Goal: Task Accomplishment & Management: Complete application form

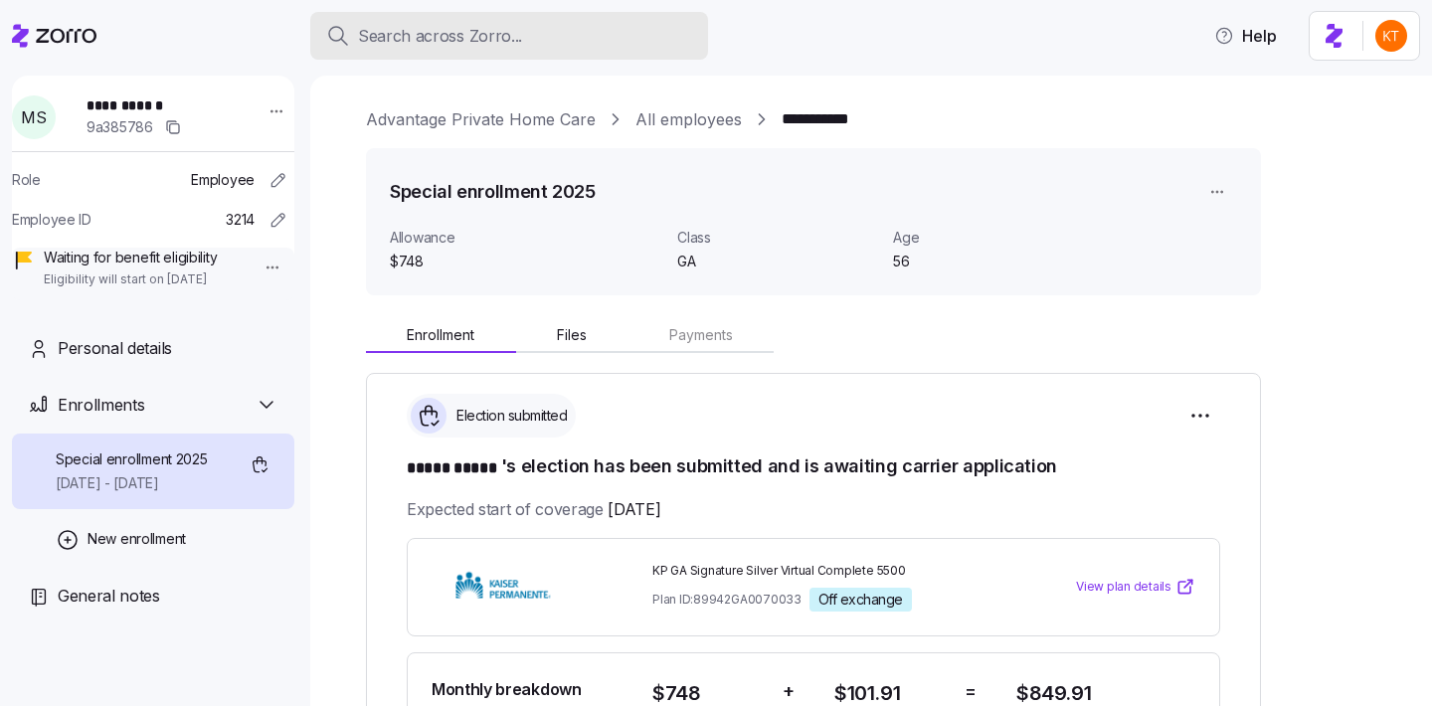
click at [402, 41] on span "Search across Zorro..." at bounding box center [440, 36] width 164 height 25
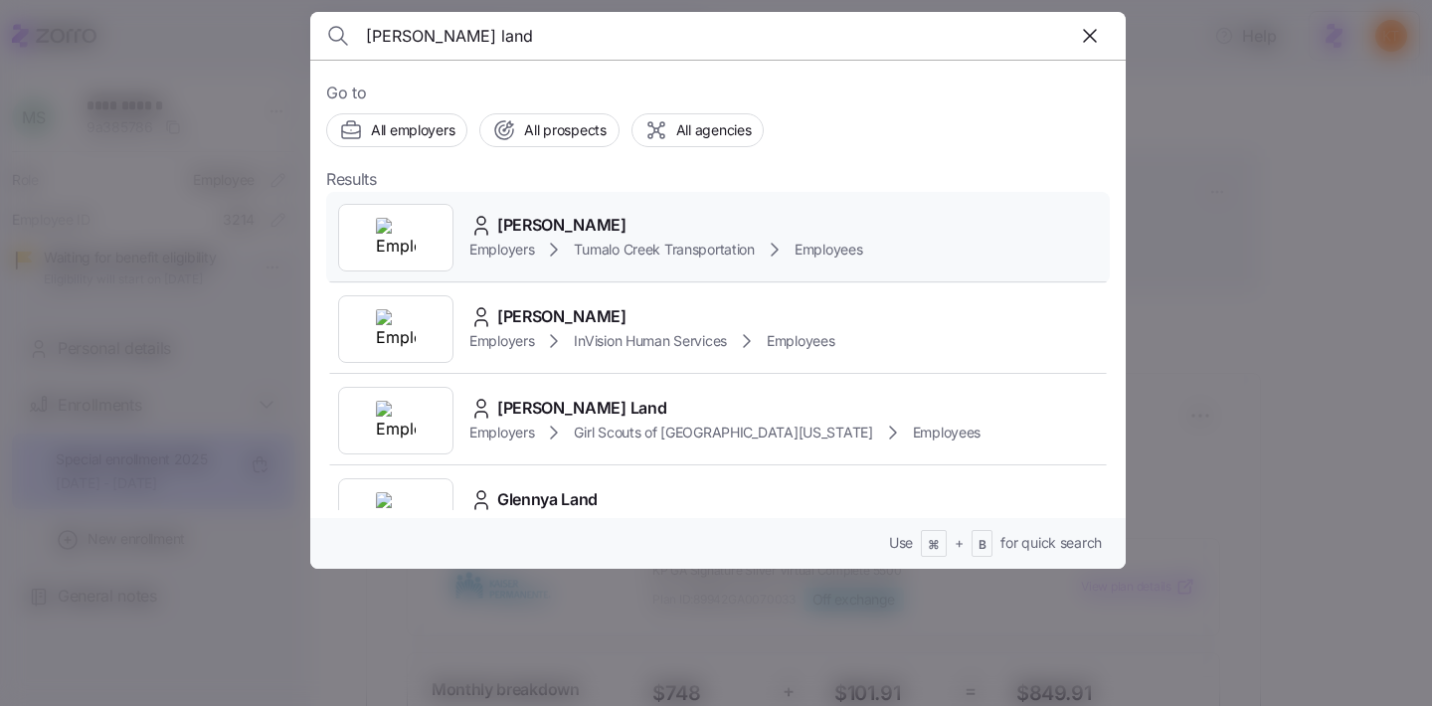
type input "[PERSON_NAME] land"
click at [520, 230] on span "[PERSON_NAME]" at bounding box center [561, 225] width 129 height 25
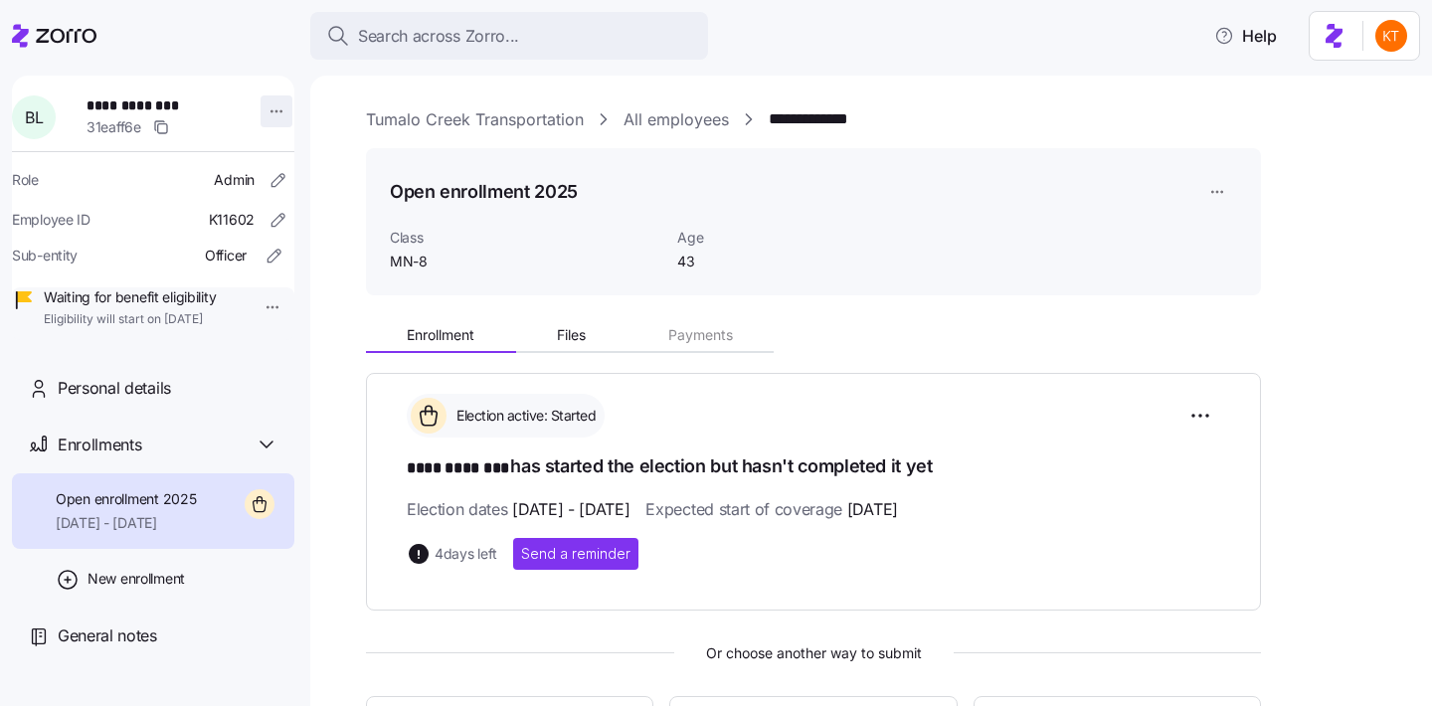
click at [272, 108] on html "**********" at bounding box center [716, 347] width 1432 height 694
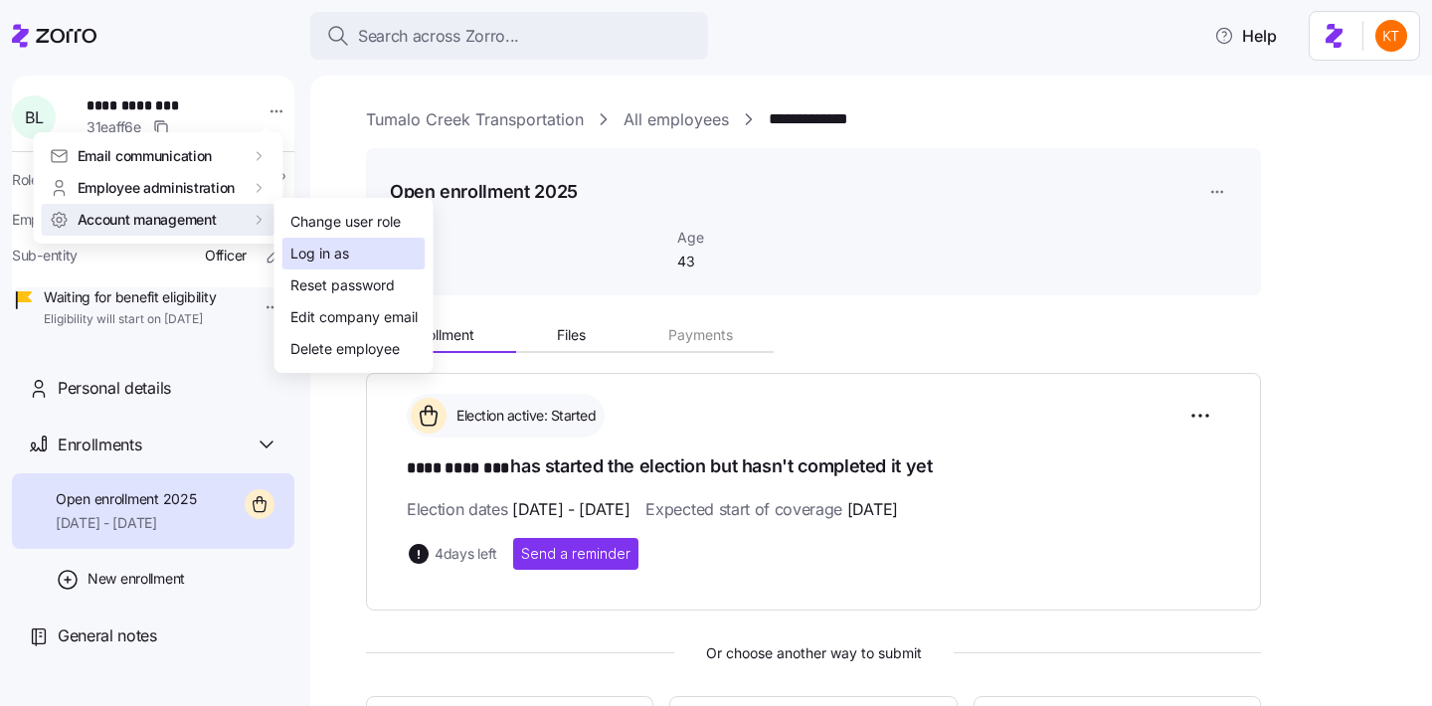
click at [369, 263] on div "Log in as" at bounding box center [353, 254] width 143 height 32
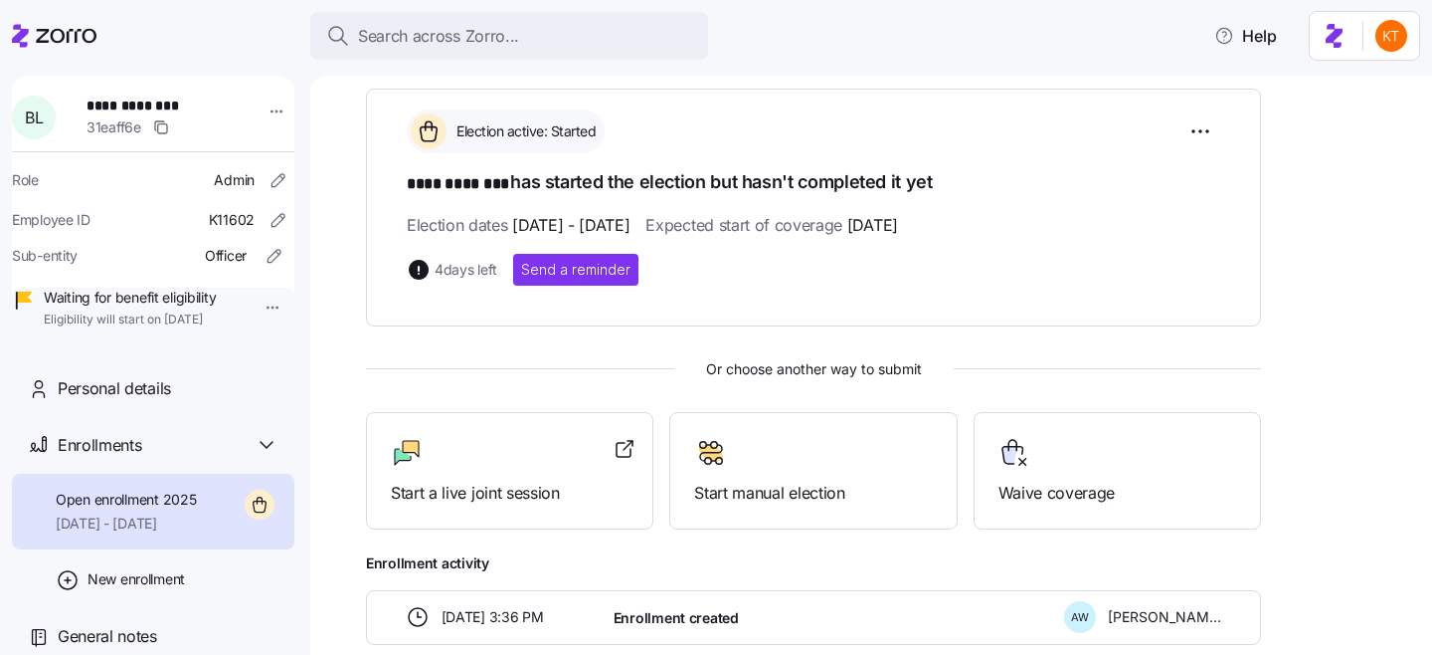
scroll to position [392, 0]
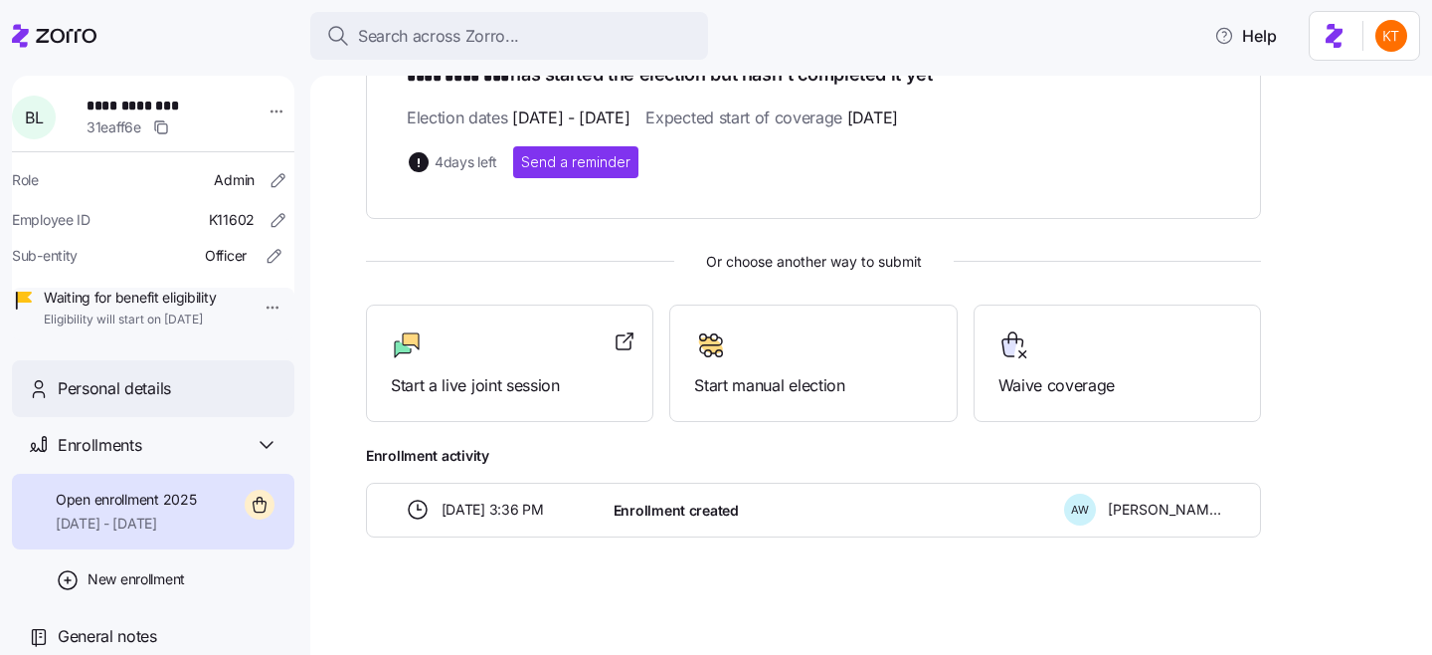
click at [243, 401] on div "Personal details" at bounding box center [168, 388] width 221 height 25
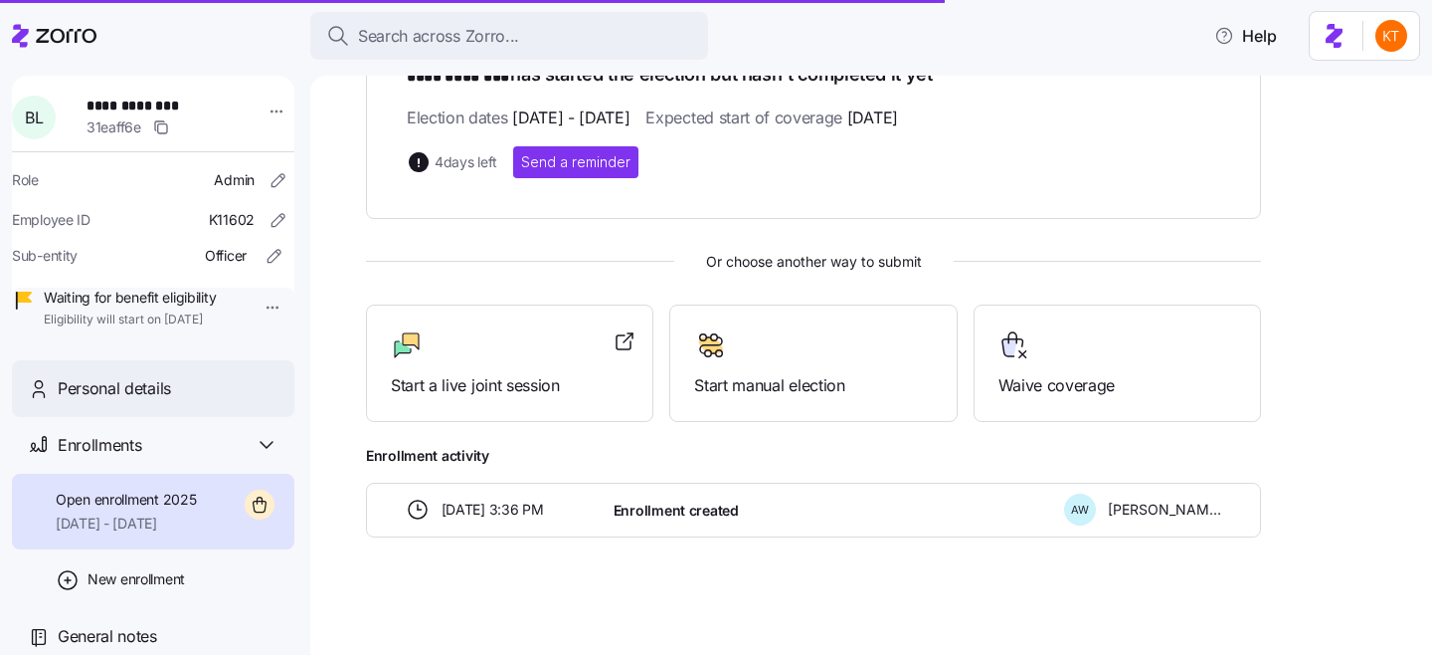
click at [156, 401] on span "Personal details" at bounding box center [114, 388] width 113 height 25
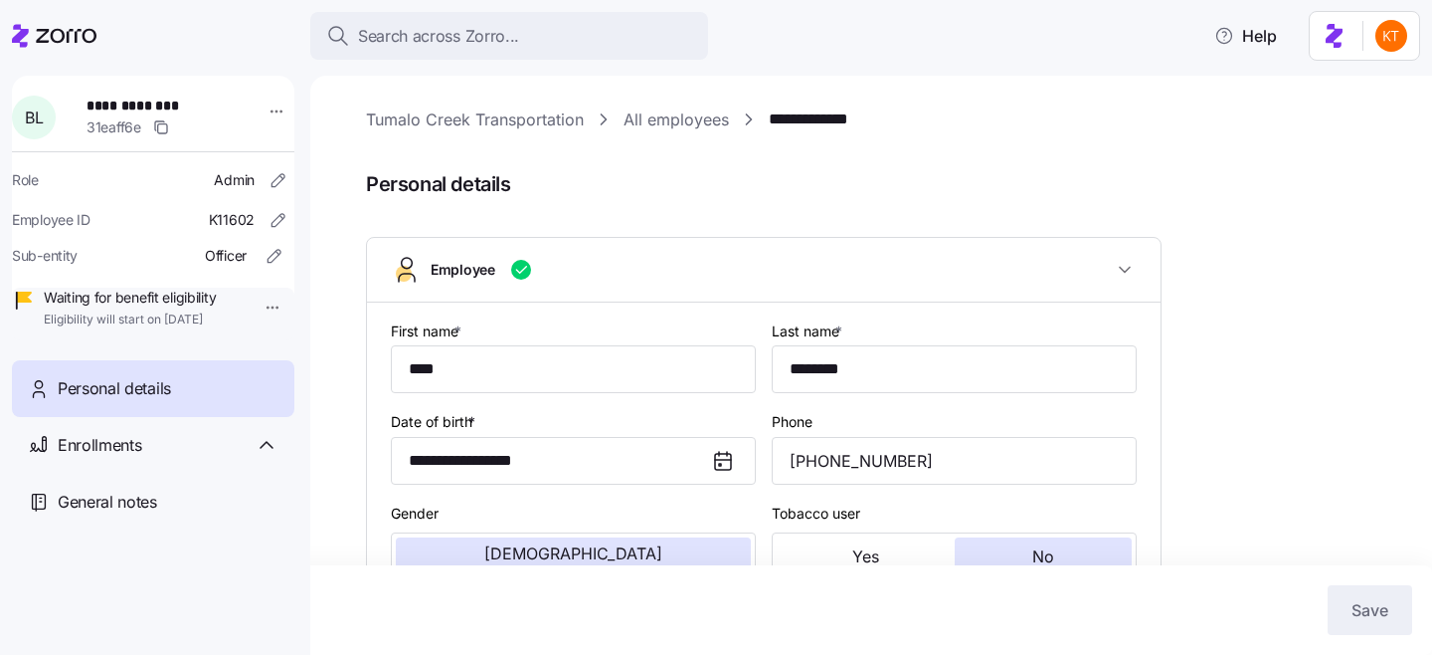
scroll to position [906, 0]
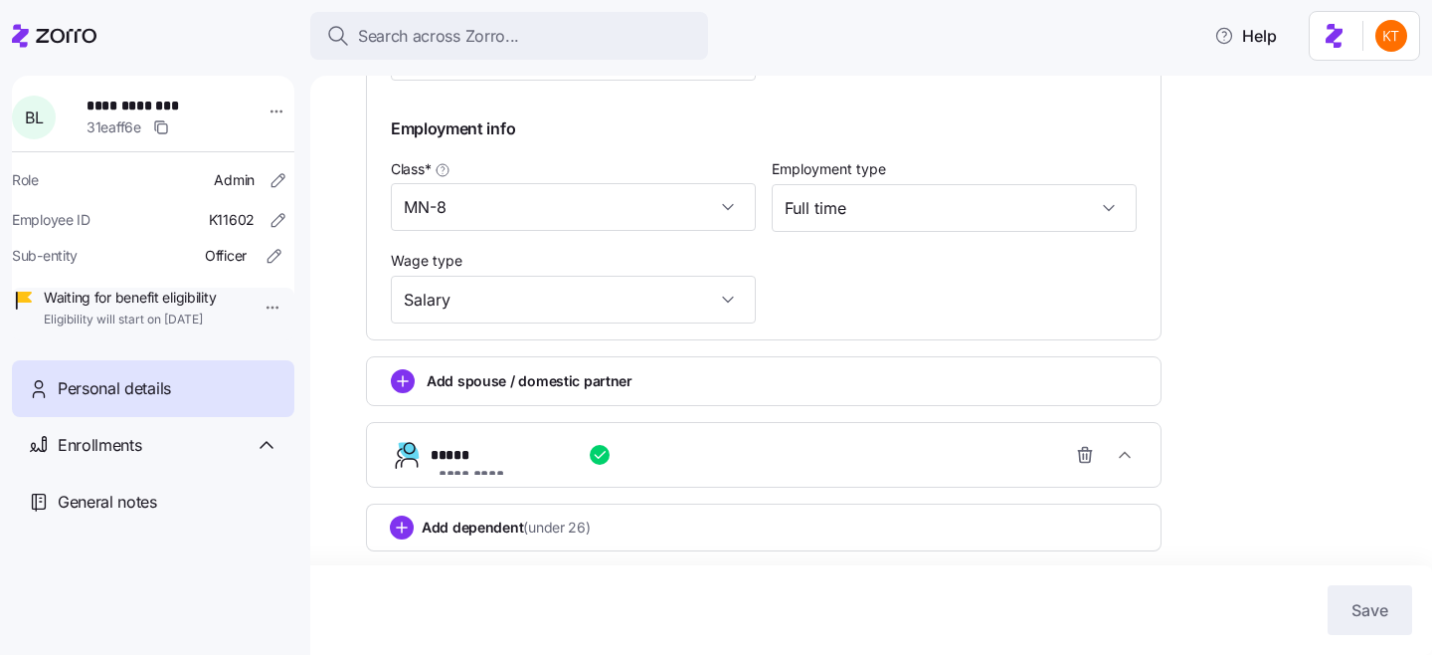
type input "MN-8"
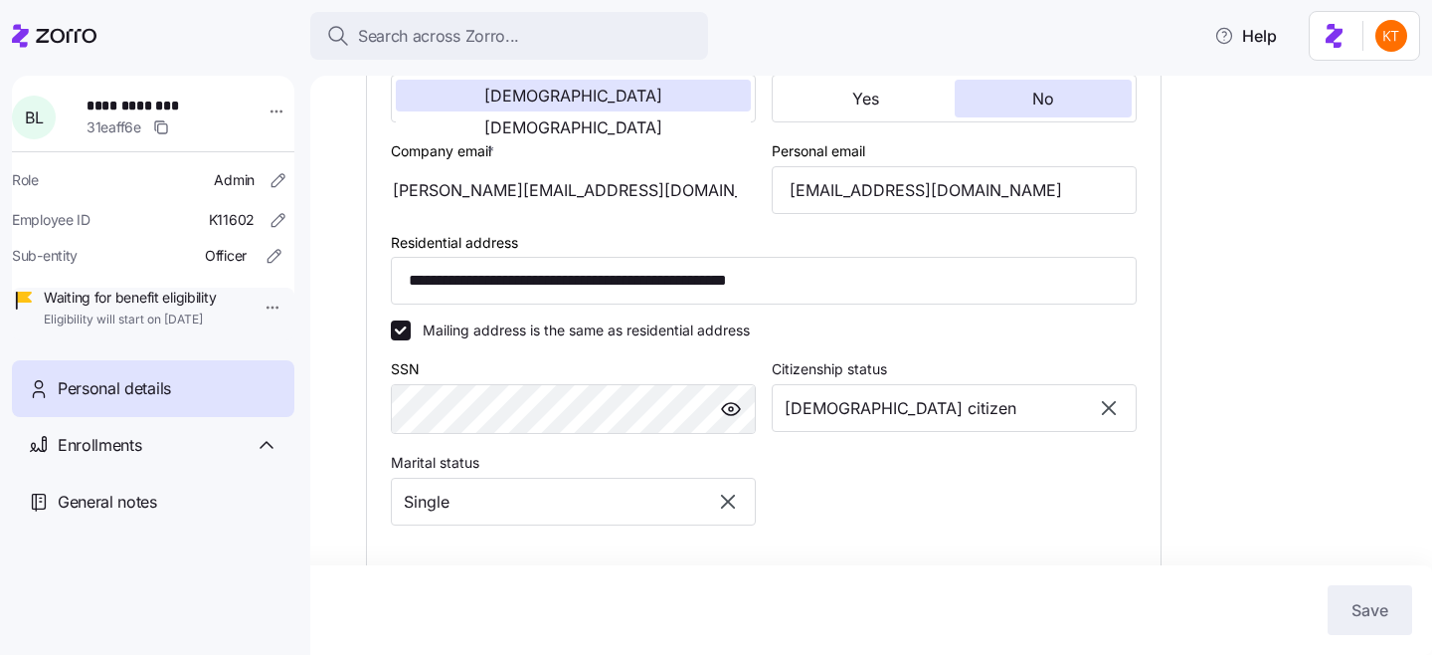
scroll to position [0, 0]
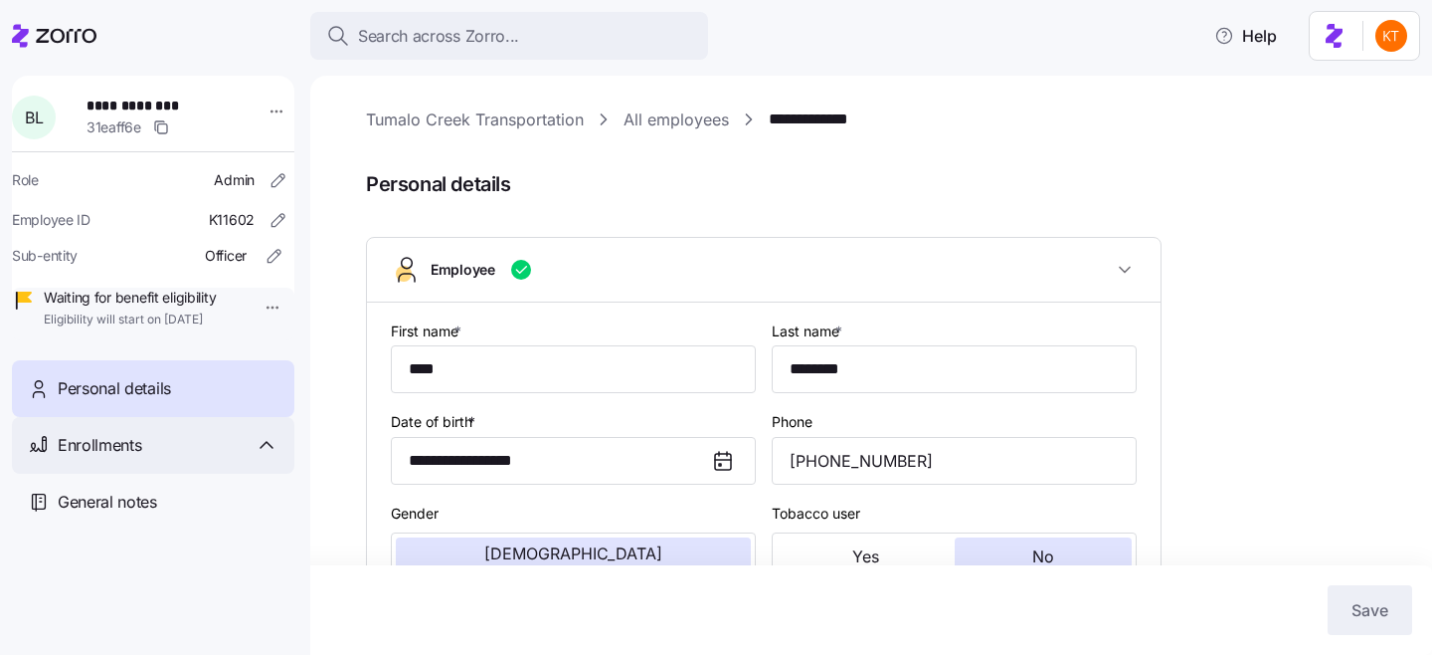
click at [215, 458] on div "Enrollments" at bounding box center [168, 445] width 221 height 25
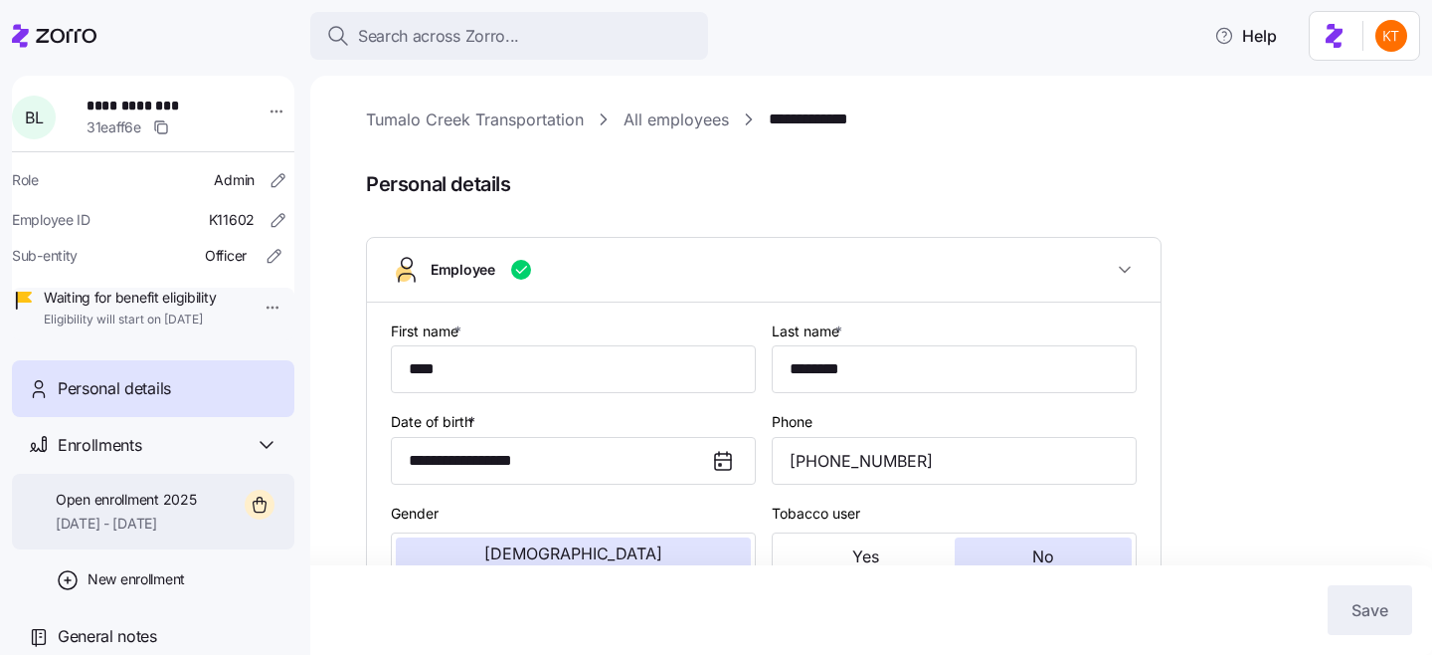
click at [223, 531] on div "Open enrollment 2025 [DATE] - [DATE]" at bounding box center [153, 511] width 282 height 77
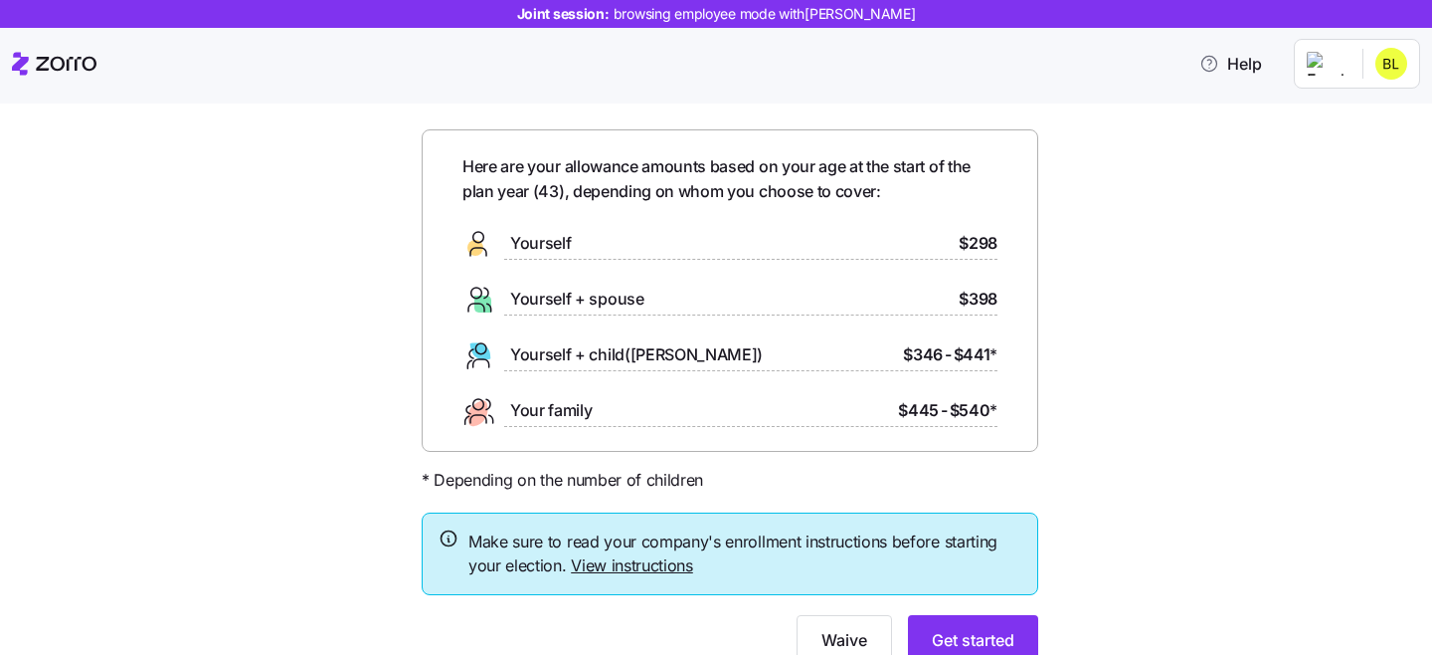
scroll to position [88, 0]
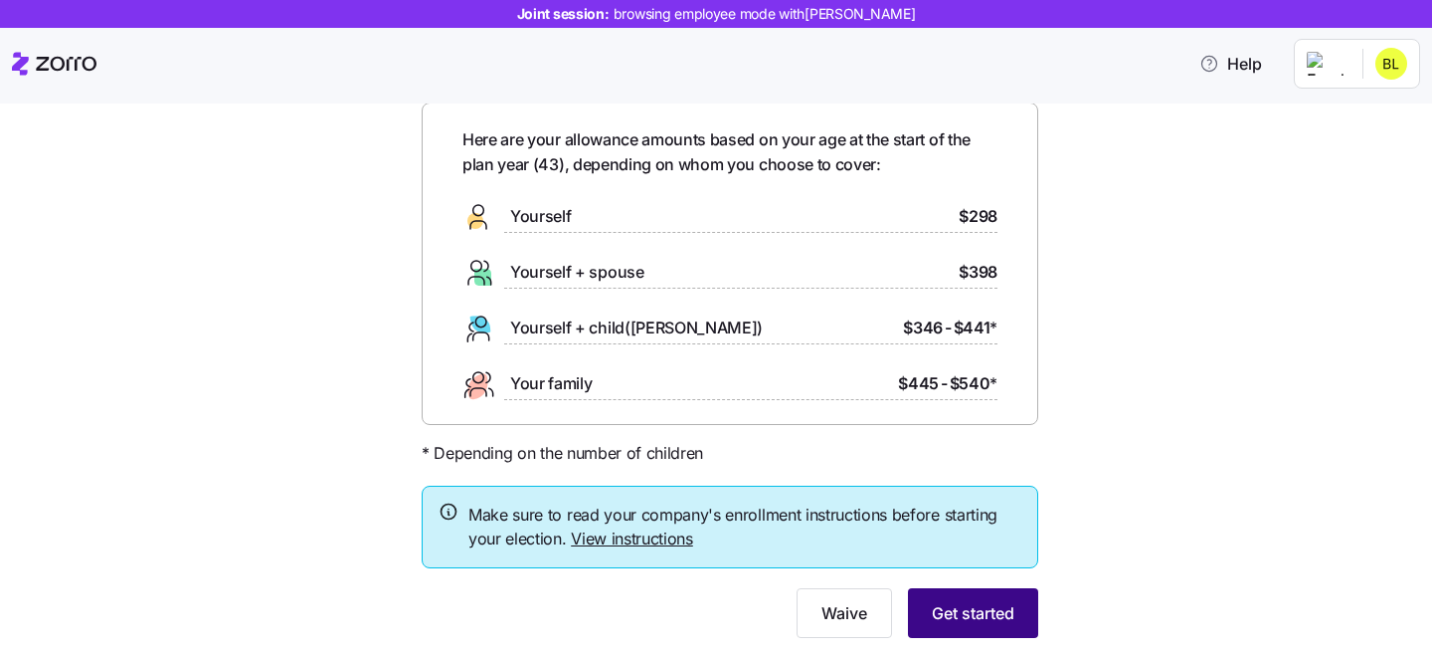
click at [977, 622] on span "Get started" at bounding box center [973, 613] width 83 height 24
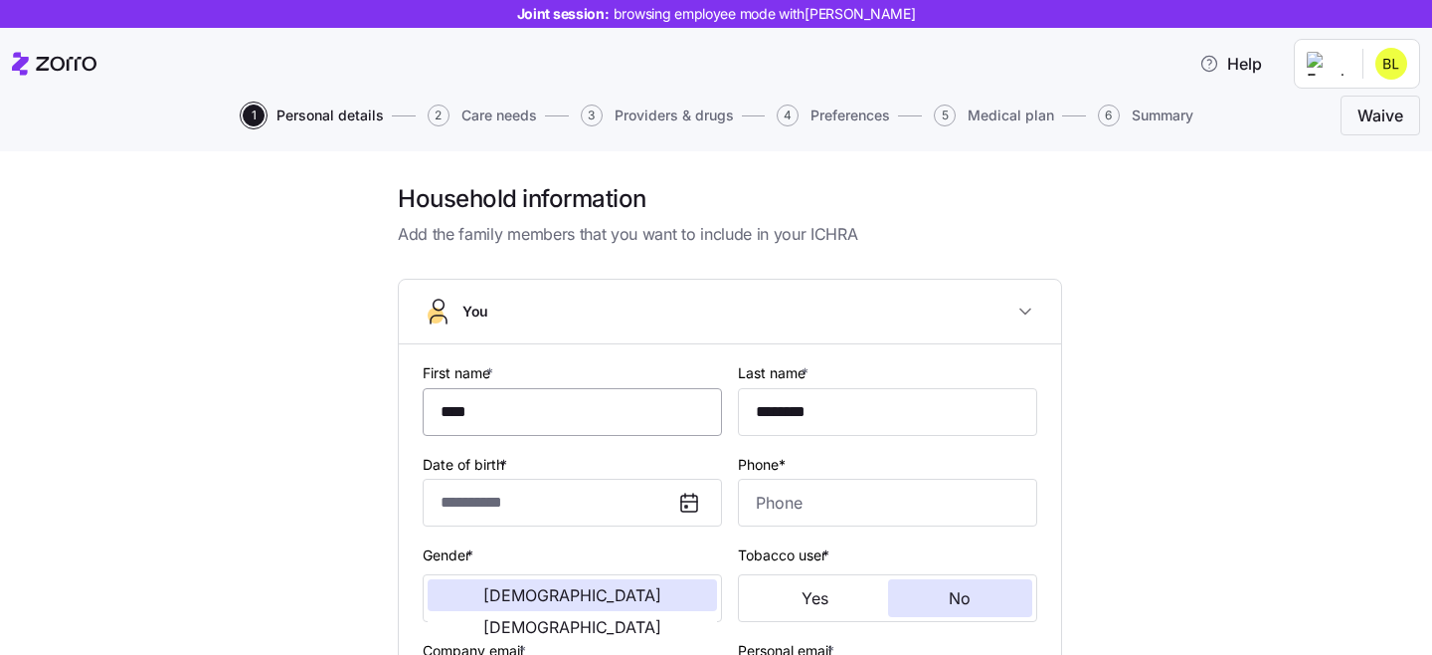
type input "****"
type input "********"
type input "[PERSON_NAME][EMAIL_ADDRESS][DOMAIN_NAME]"
type input "[EMAIL_ADDRESS][DOMAIN_NAME]"
type input "**********"
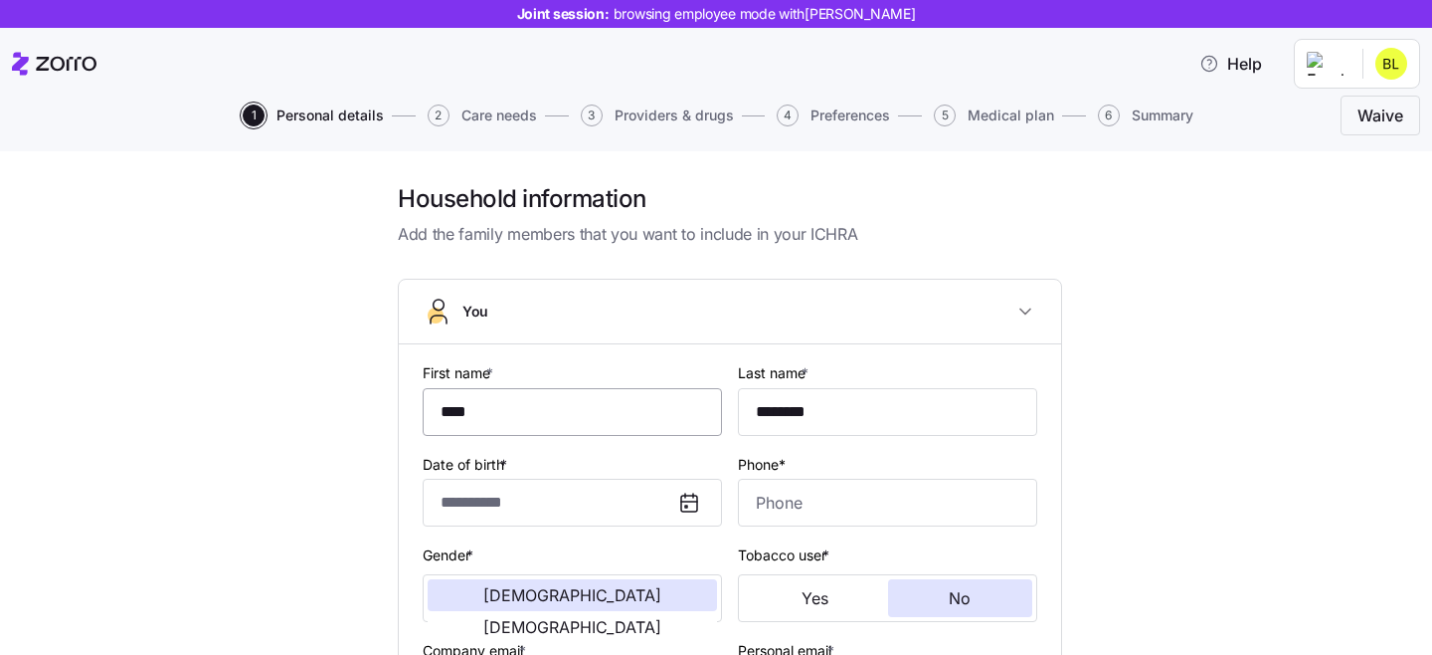
checkbox input "true"
type input "**********"
type input "[PHONE_NUMBER]"
type input "[DEMOGRAPHIC_DATA] citizen"
type input "Single"
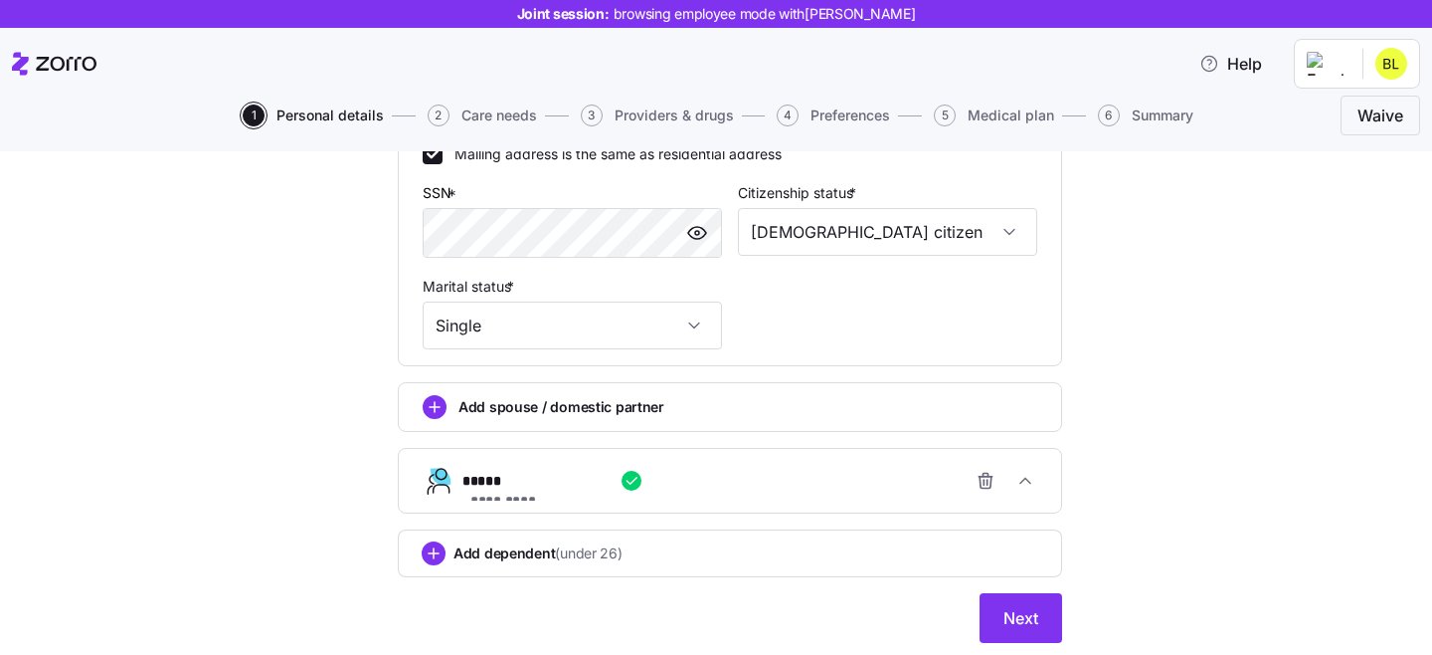
scroll to position [738, 0]
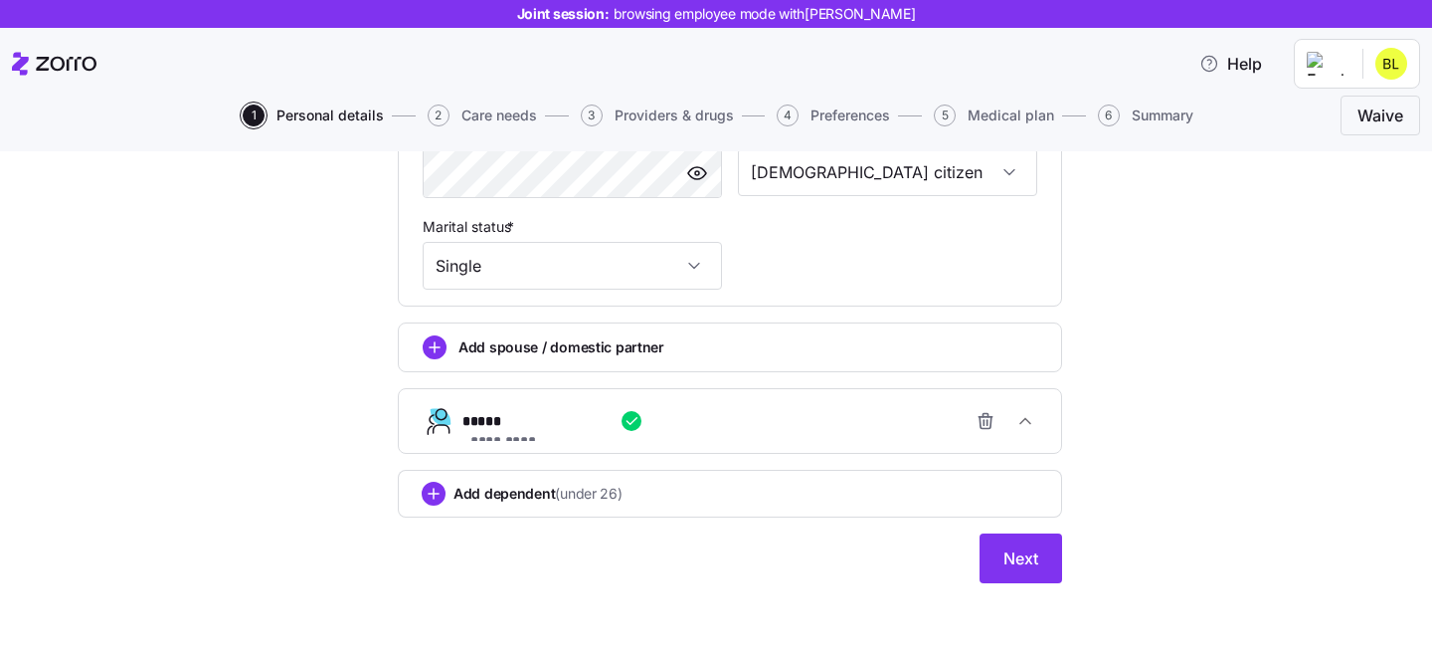
click at [694, 436] on div "**********" at bounding box center [738, 421] width 551 height 40
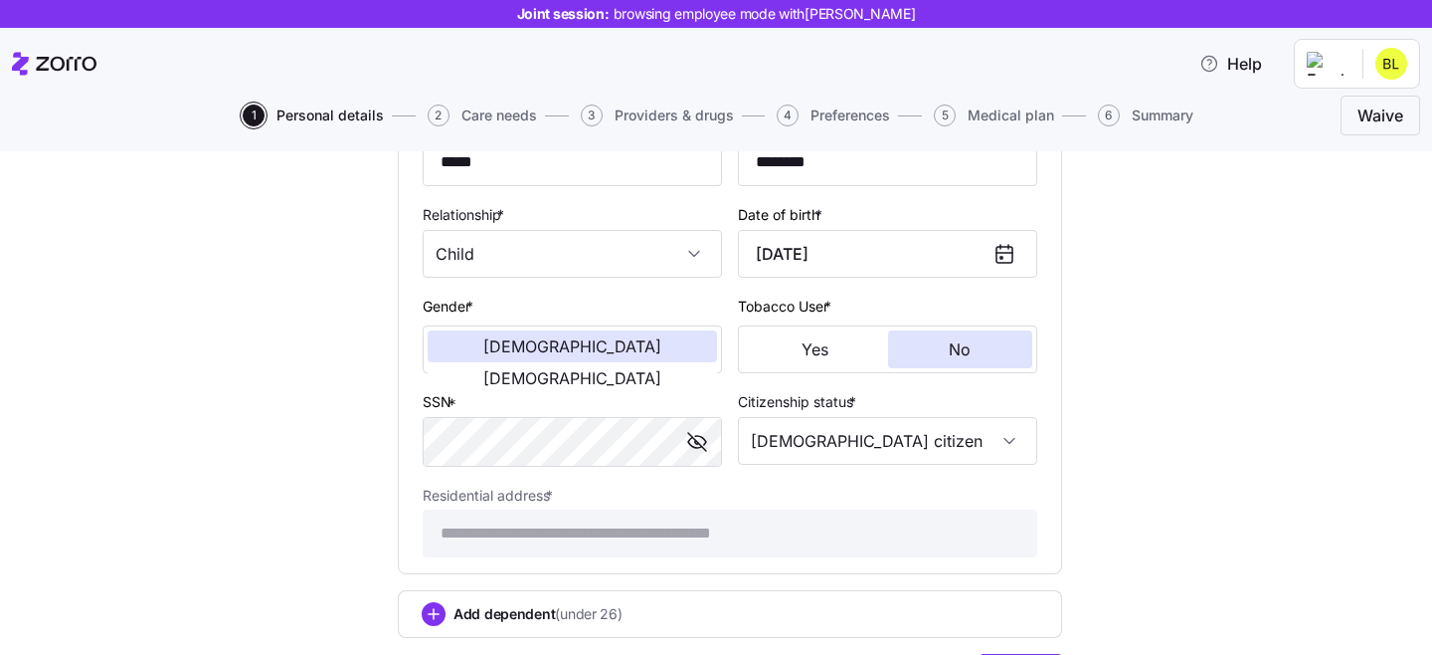
scroll to position [1219, 0]
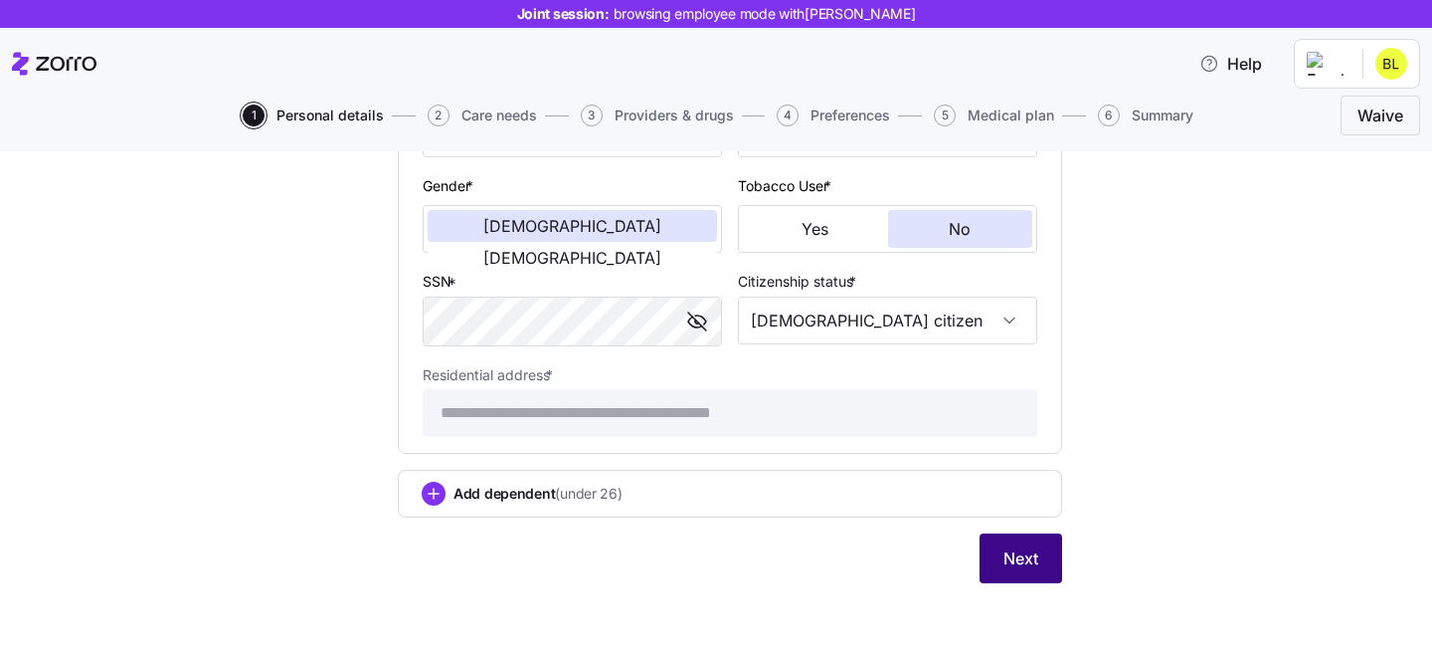
click at [1038, 579] on button "Next" at bounding box center [1021, 558] width 83 height 50
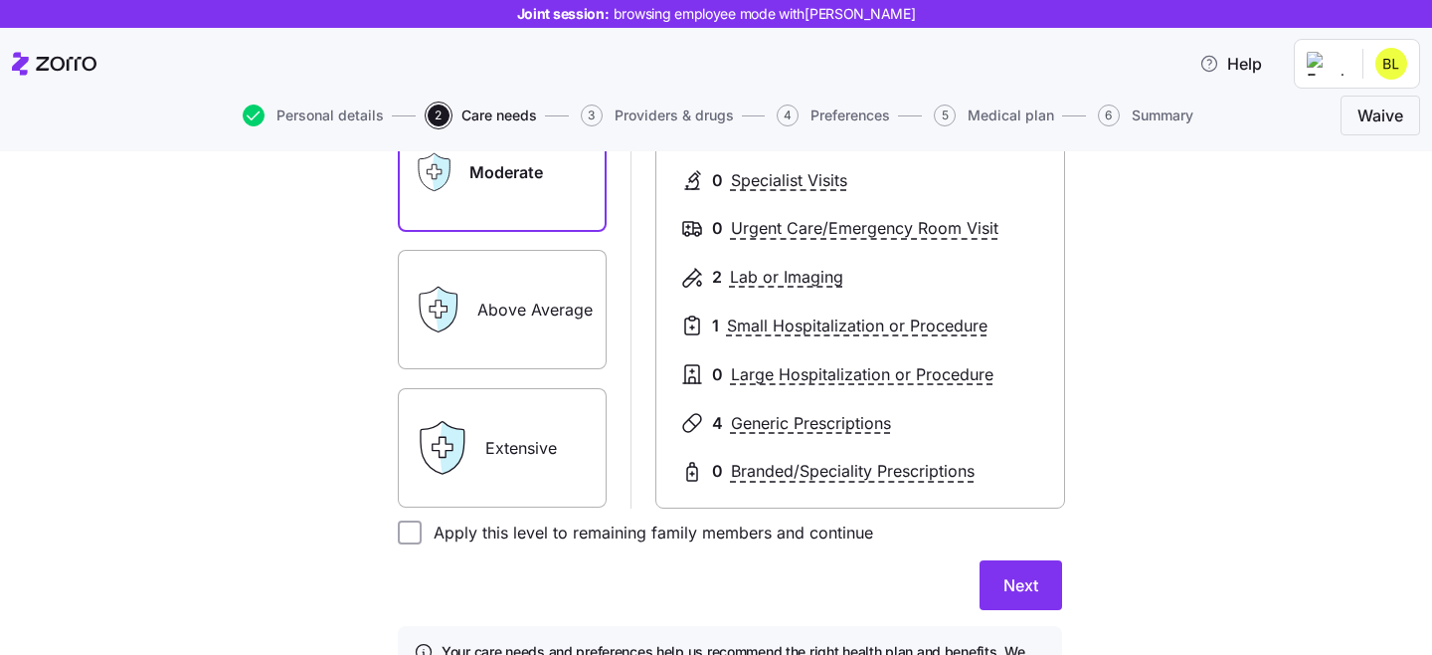
scroll to position [390, 0]
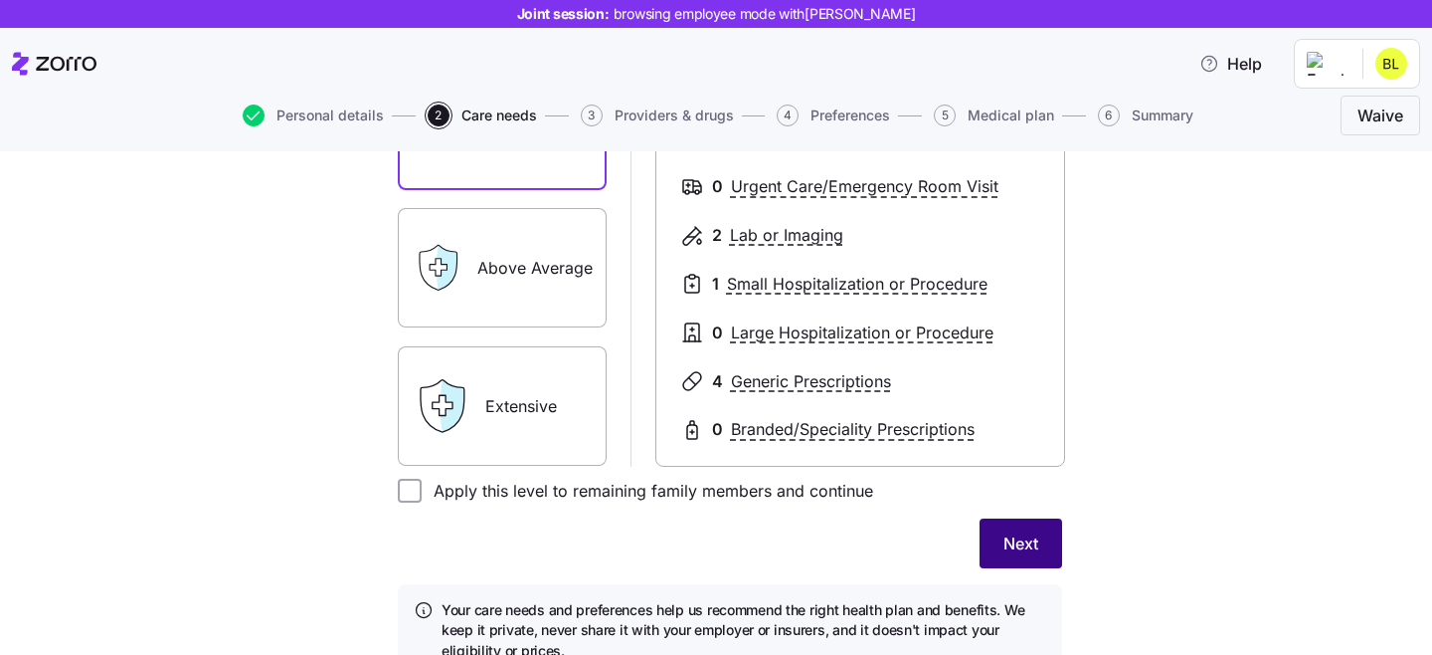
click at [1017, 527] on button "Next" at bounding box center [1021, 543] width 83 height 50
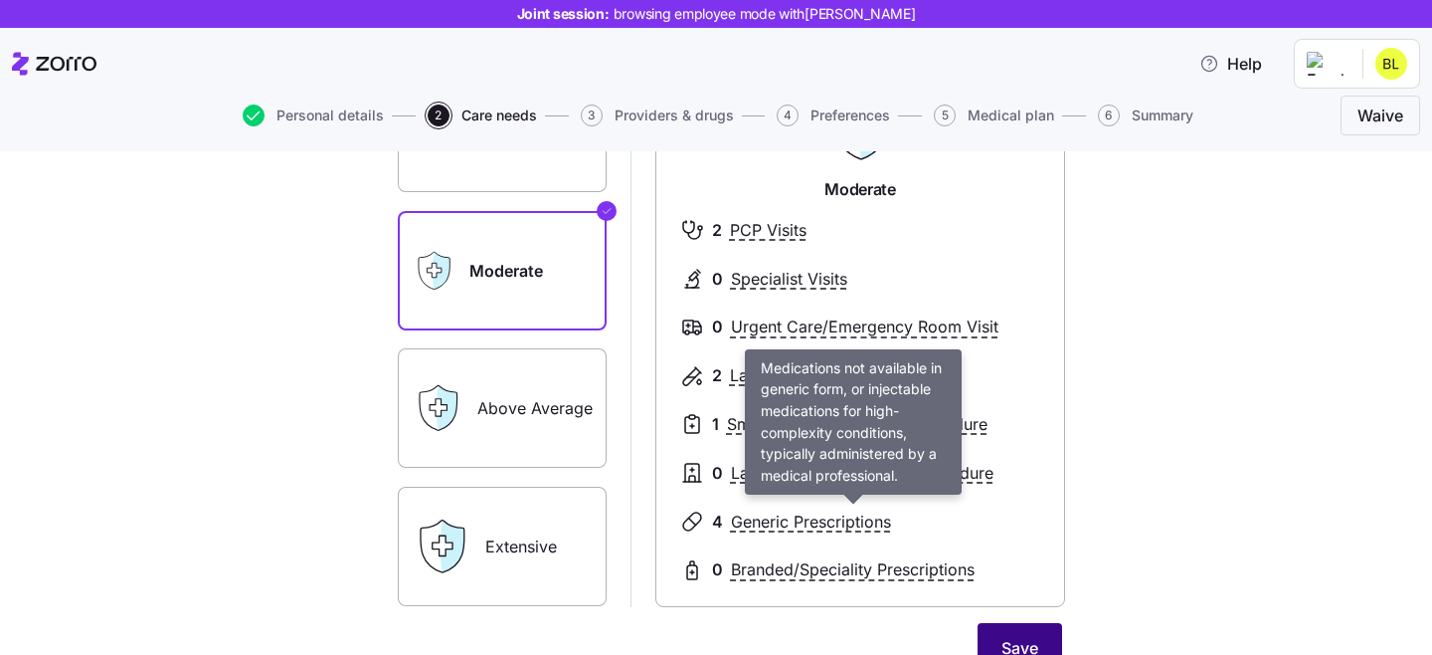
scroll to position [310, 0]
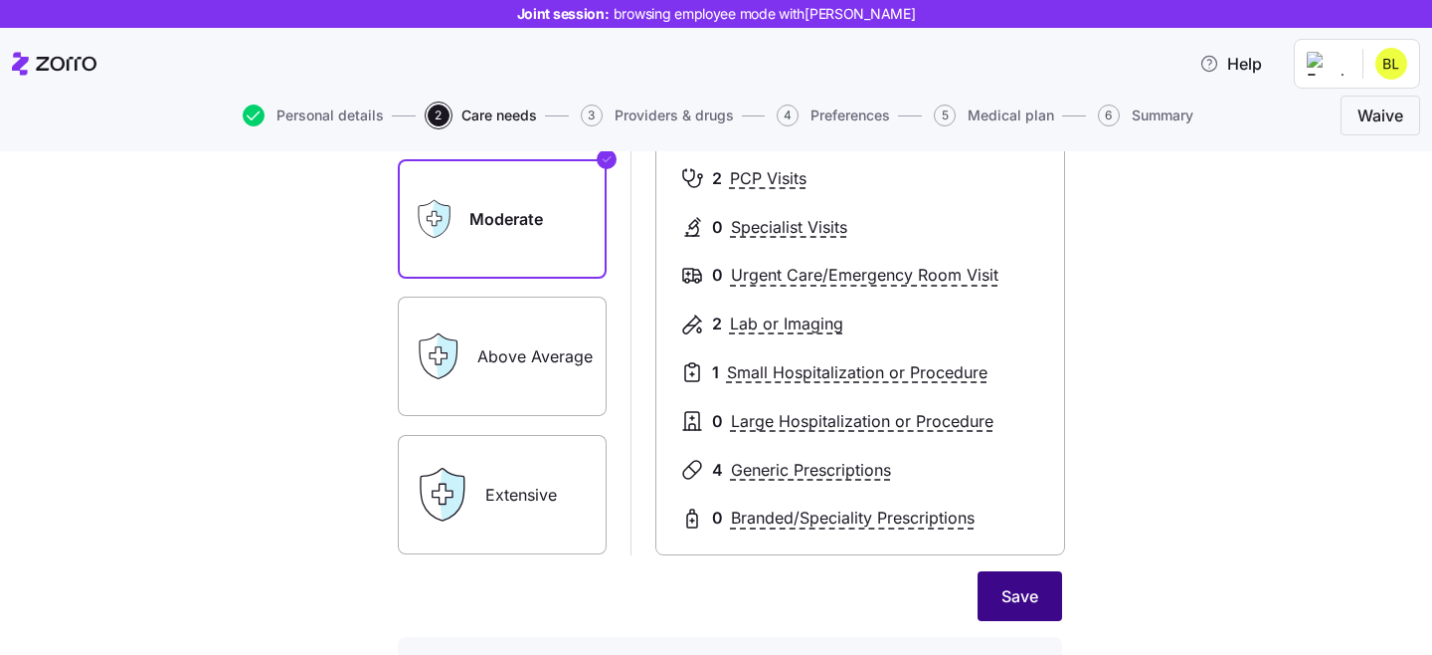
click at [1007, 588] on span "Save" at bounding box center [1020, 596] width 37 height 24
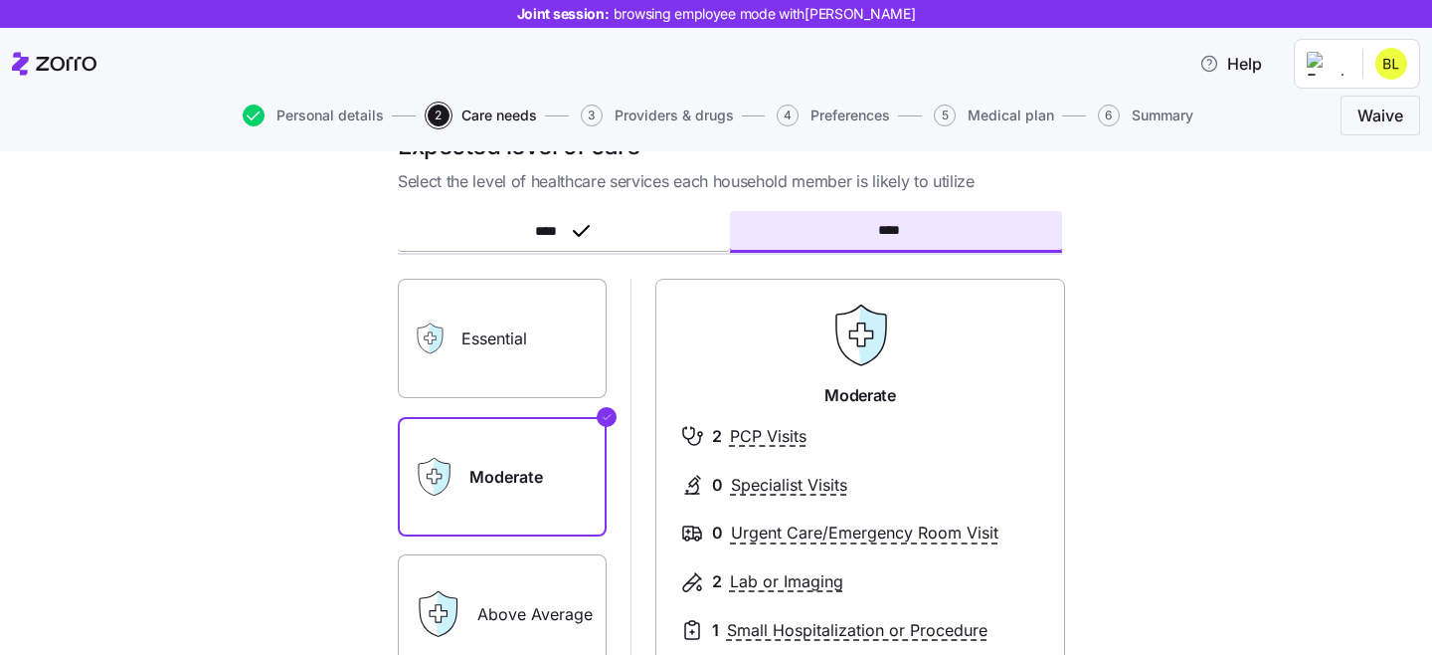
scroll to position [51, 0]
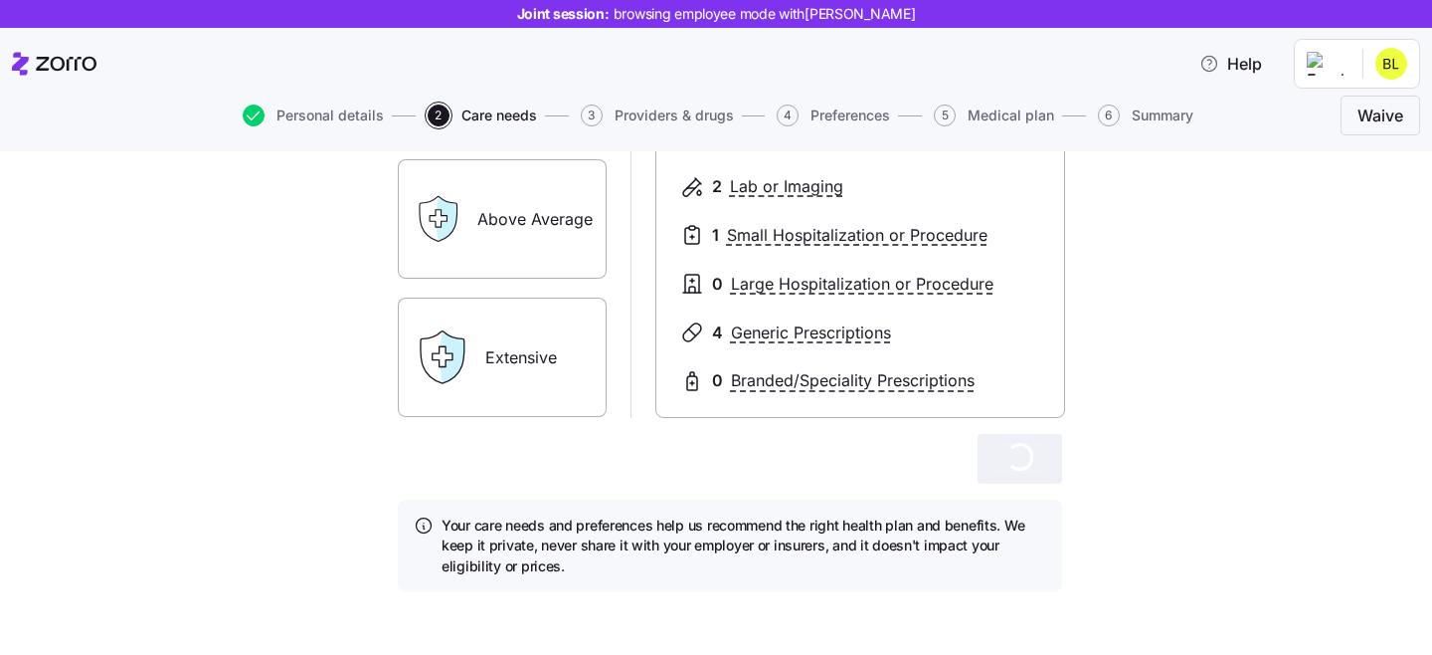
scroll to position [451, 0]
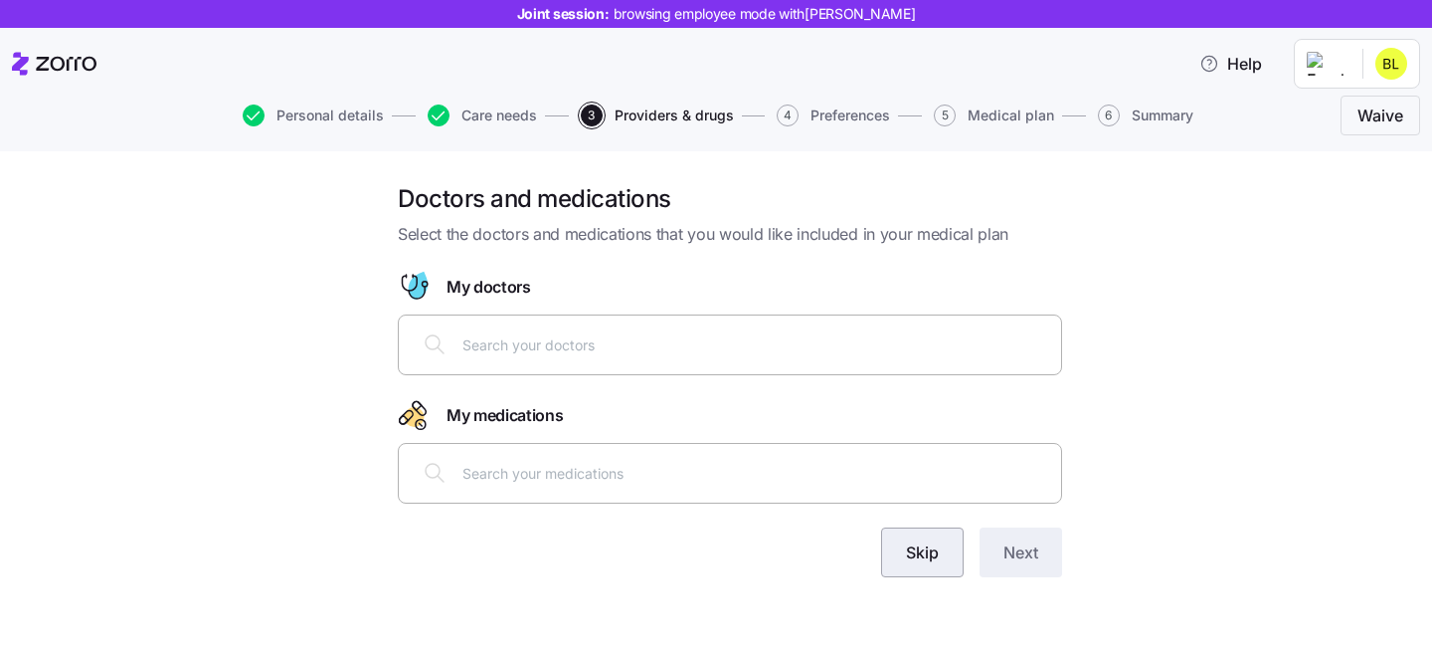
click at [945, 552] on button "Skip" at bounding box center [922, 552] width 83 height 50
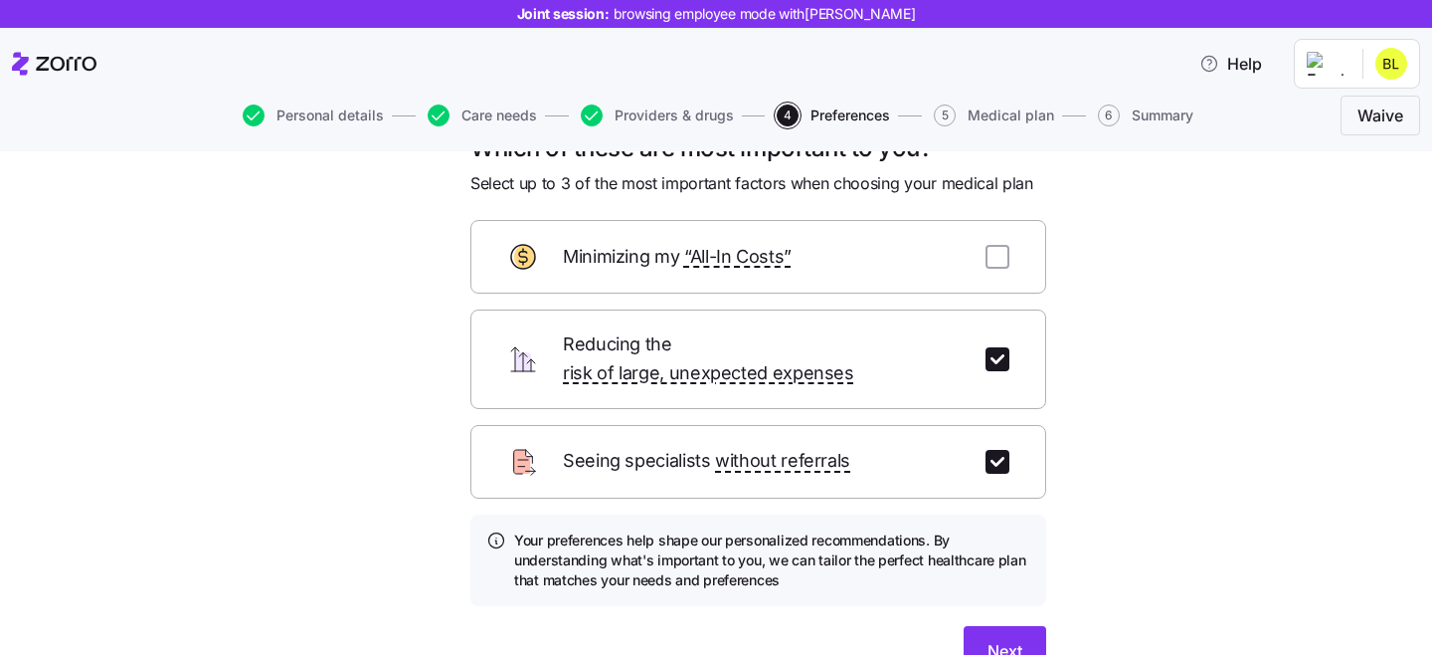
scroll to position [55, 0]
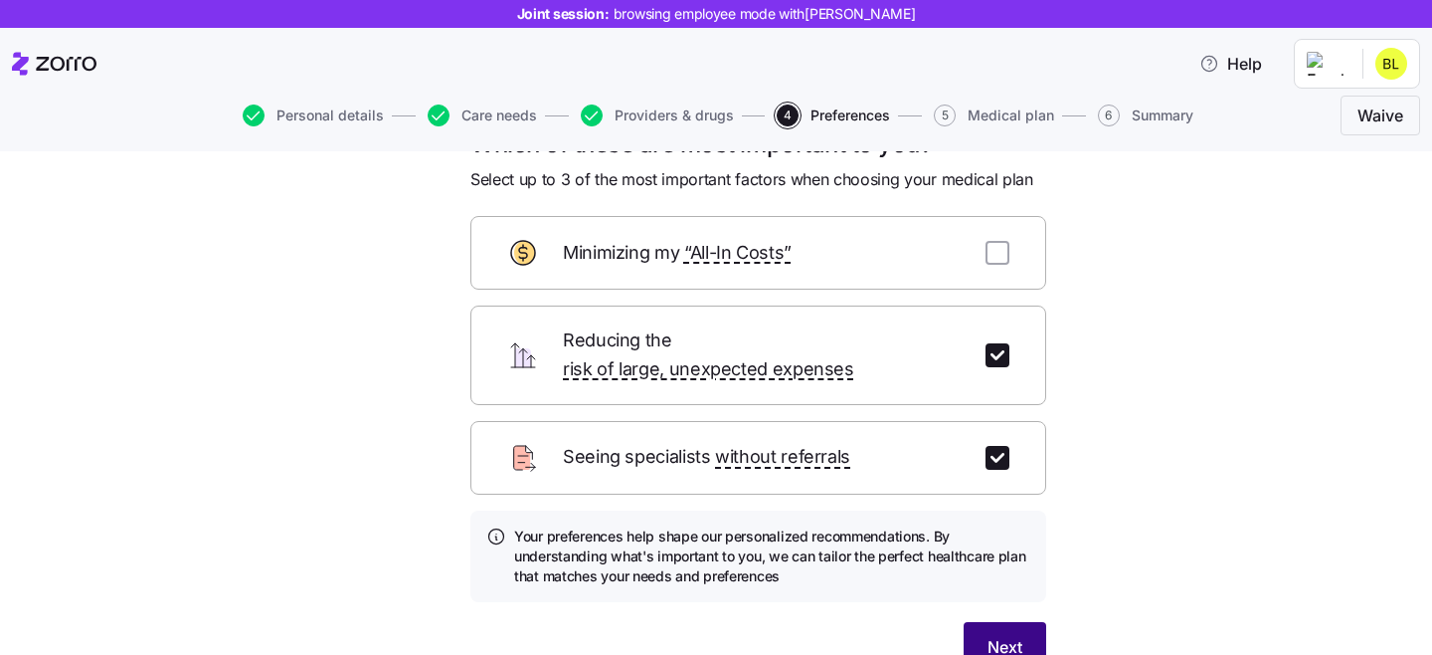
click at [1012, 635] on span "Next" at bounding box center [1005, 647] width 35 height 24
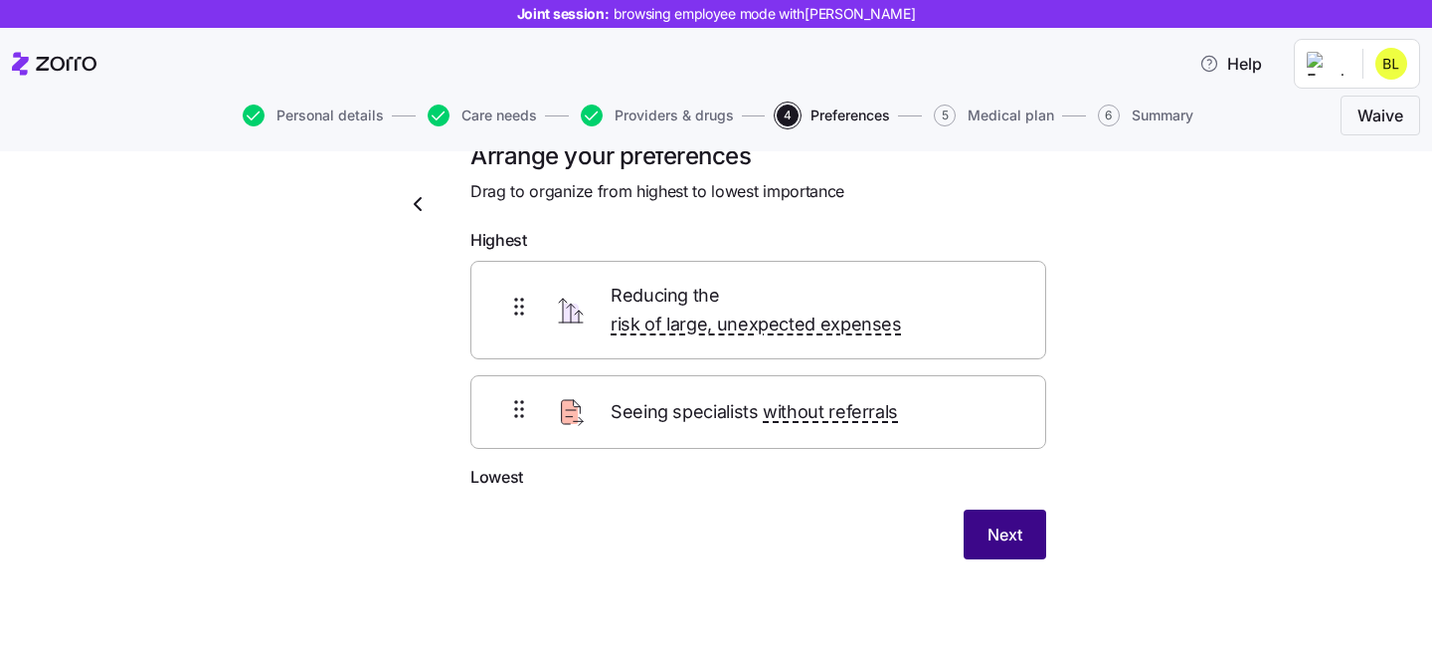
scroll to position [17, 0]
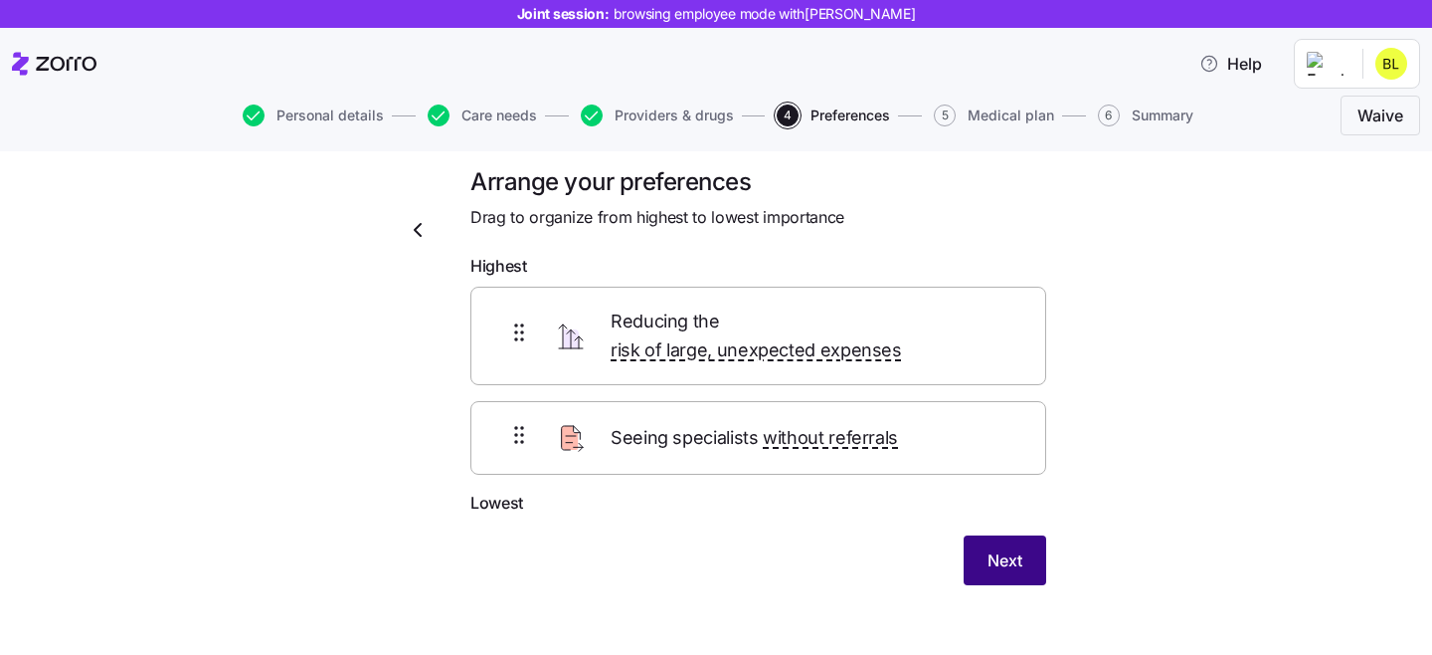
click at [991, 549] on button "Next" at bounding box center [1005, 560] width 83 height 50
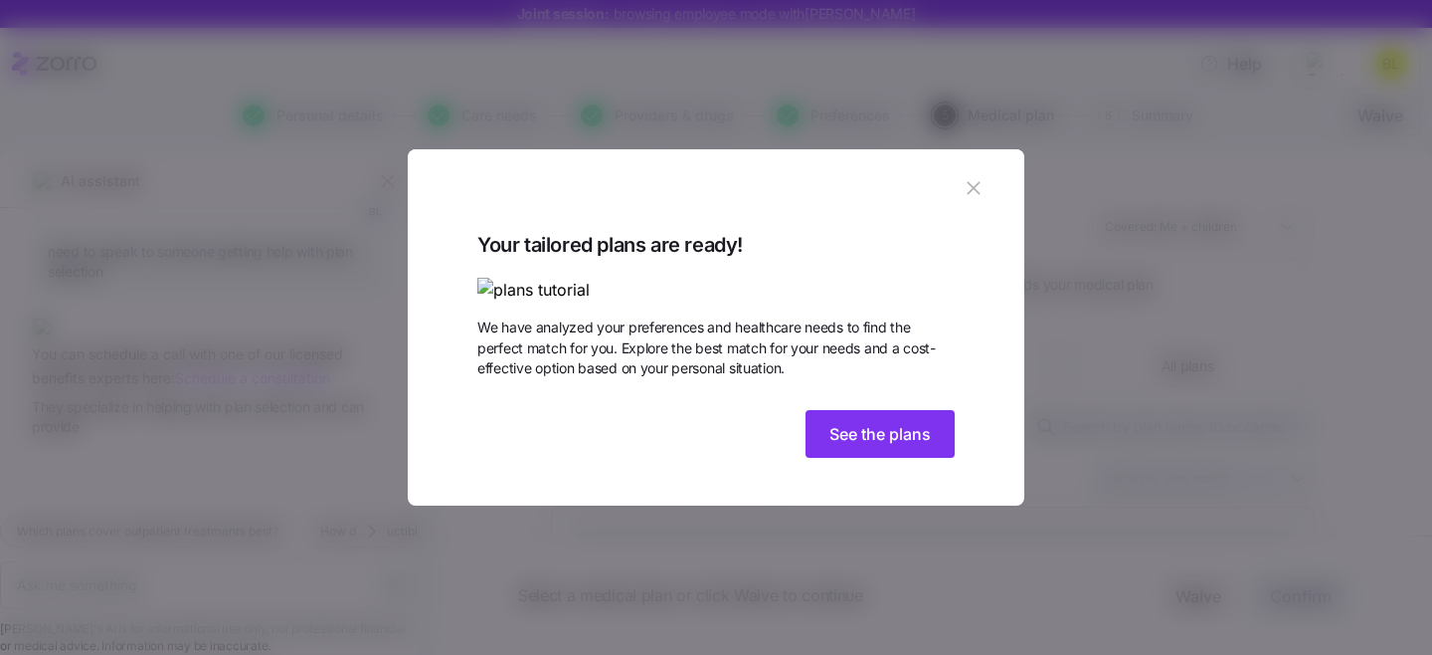
scroll to position [2226, 0]
click at [974, 177] on icon "button" at bounding box center [974, 188] width 22 height 22
click at [965, 177] on icon "button" at bounding box center [974, 188] width 22 height 22
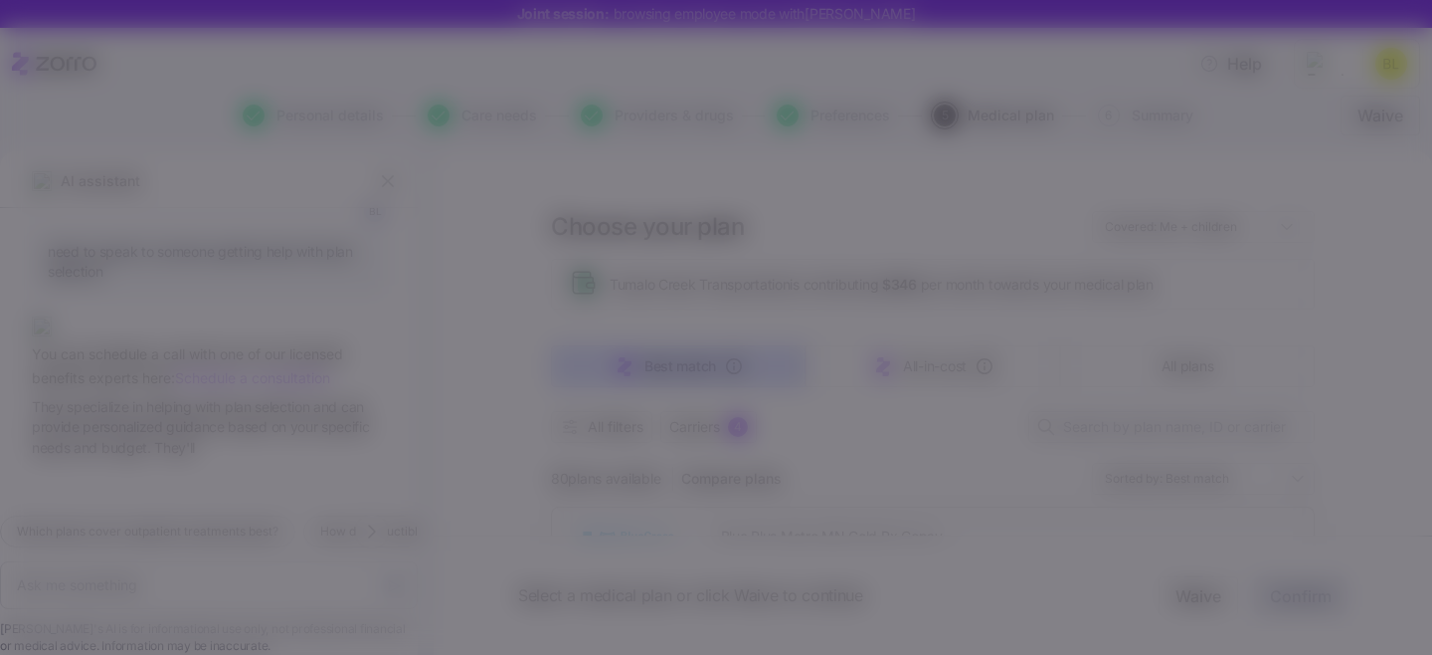
type textarea "x"
click at [843, 446] on span "See the plans" at bounding box center [880, 434] width 101 height 24
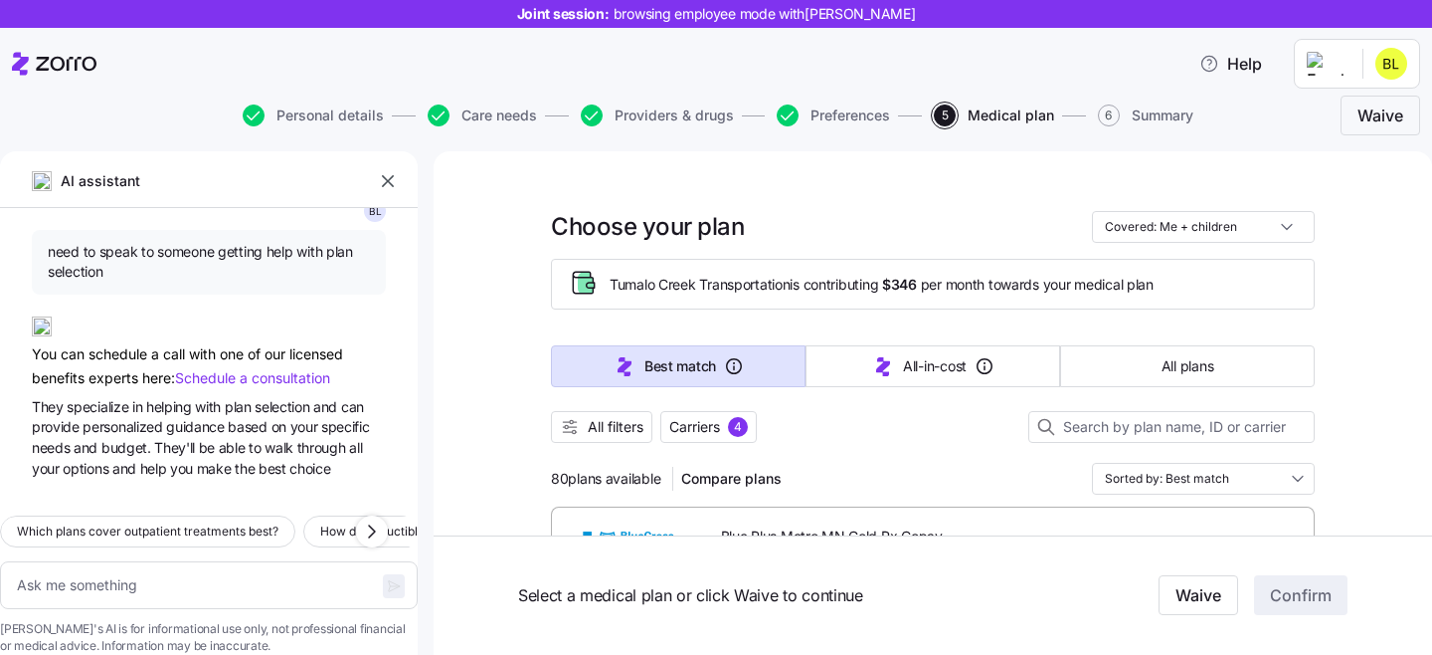
scroll to position [228, 0]
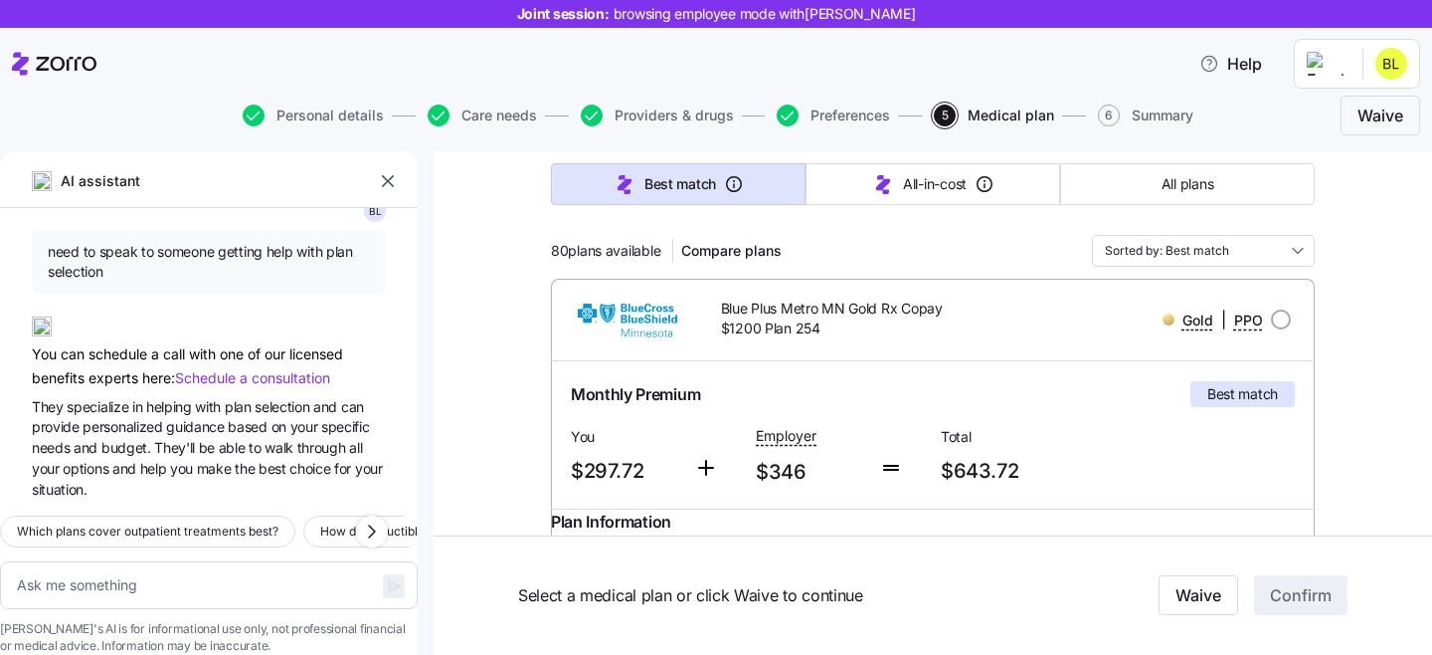
click at [382, 182] on icon "button" at bounding box center [388, 181] width 20 height 20
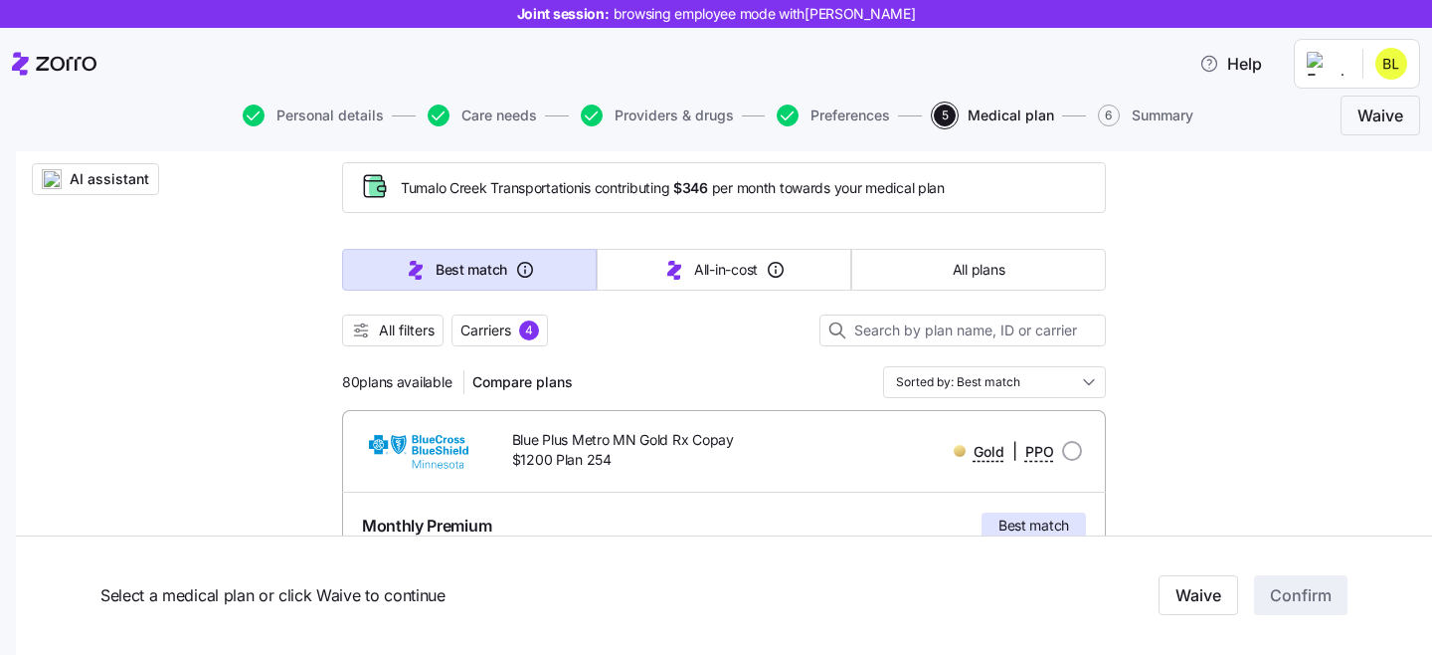
scroll to position [107, 0]
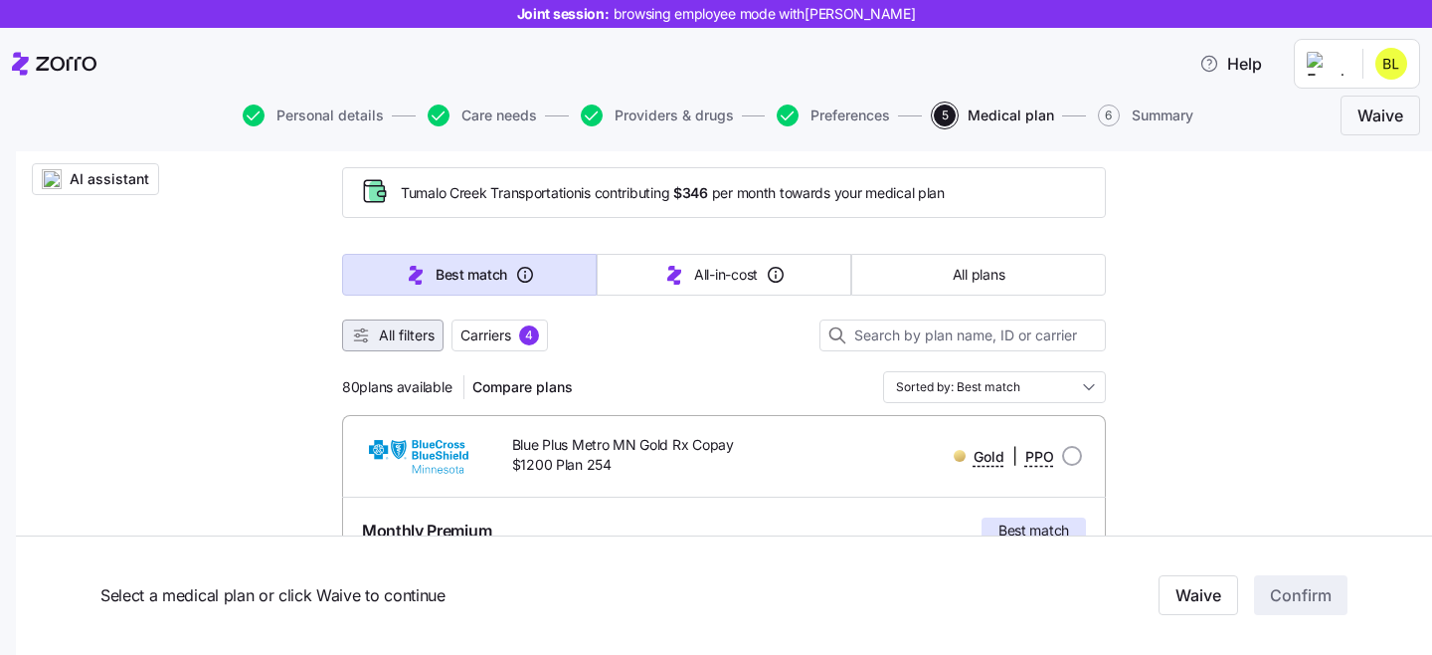
click at [398, 339] on span "All filters" at bounding box center [407, 335] width 56 height 20
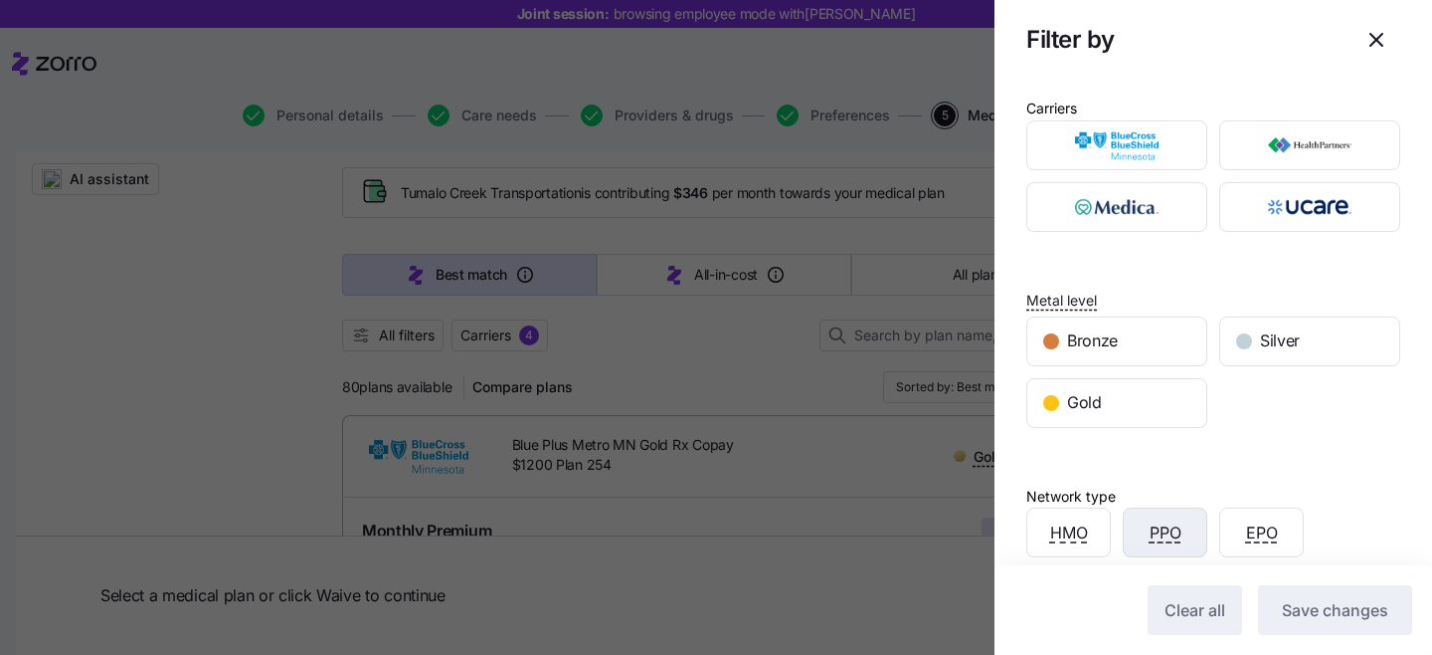
click at [1185, 520] on div "PPO" at bounding box center [1165, 532] width 83 height 48
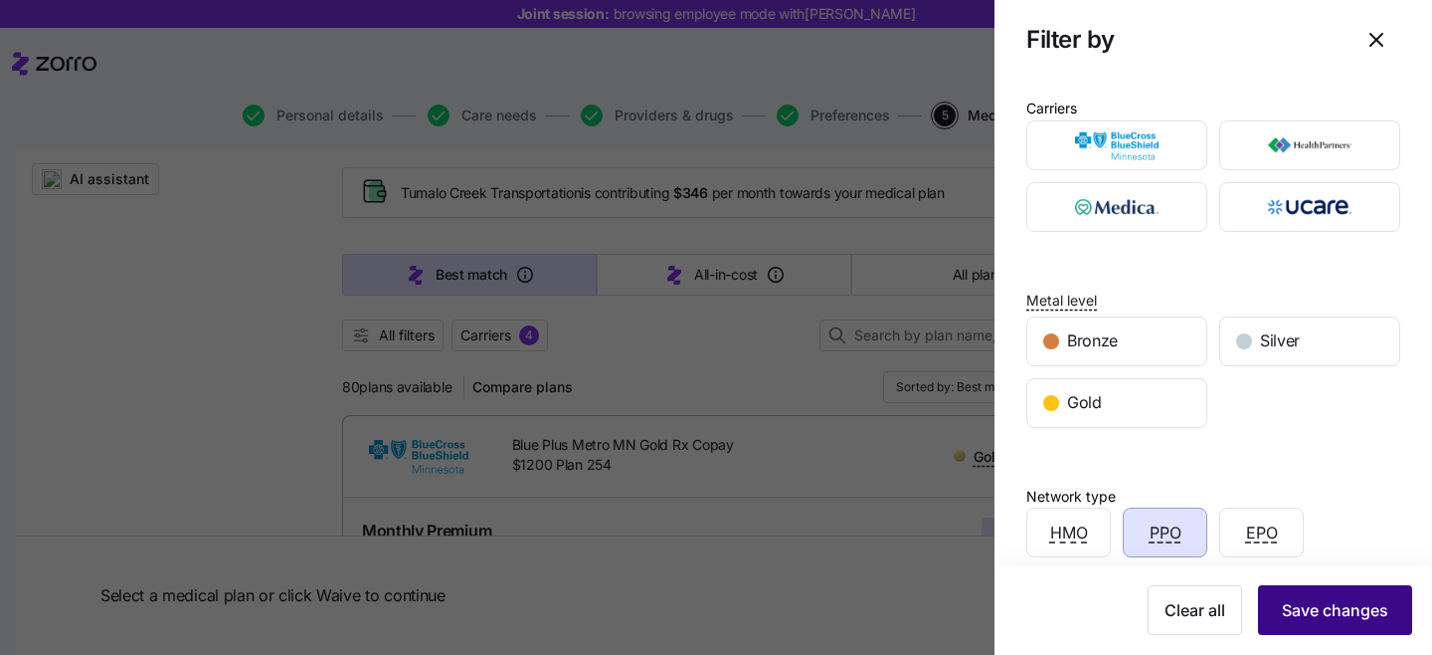
click at [1349, 603] on span "Save changes" at bounding box center [1335, 610] width 106 height 24
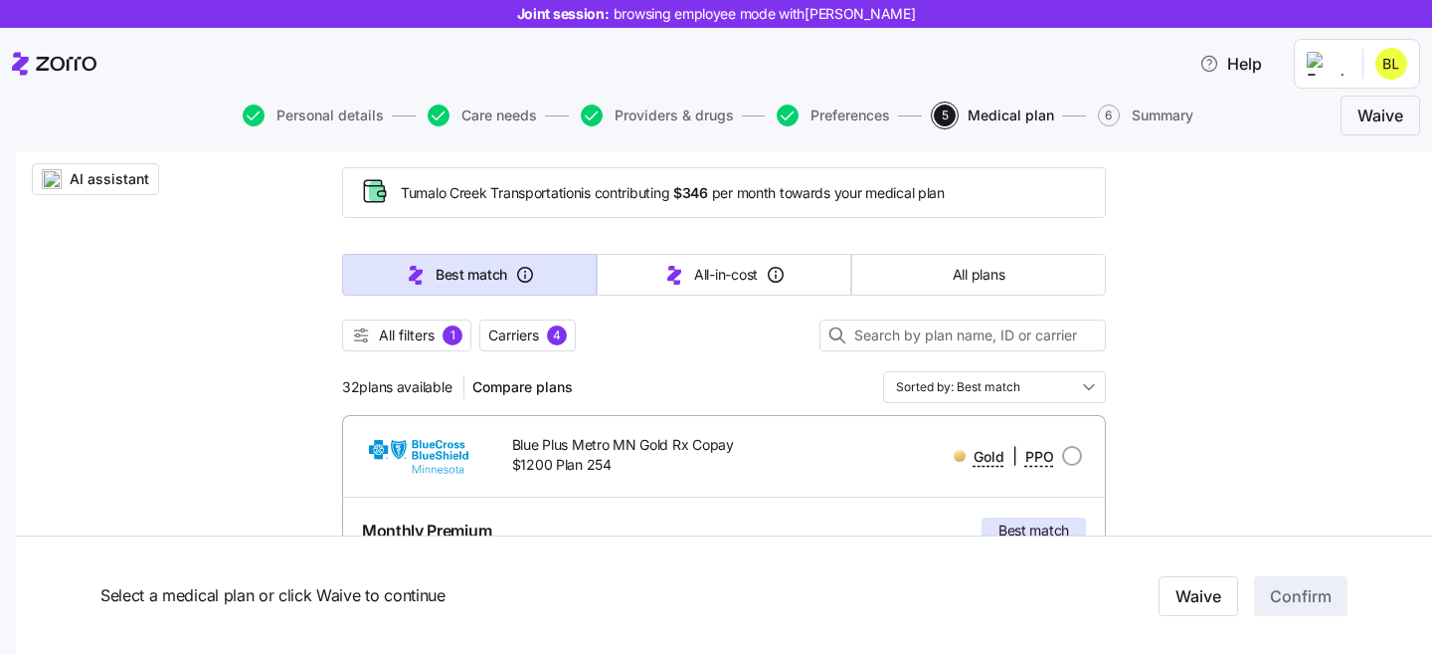
click at [432, 338] on span "All filters" at bounding box center [407, 335] width 56 height 20
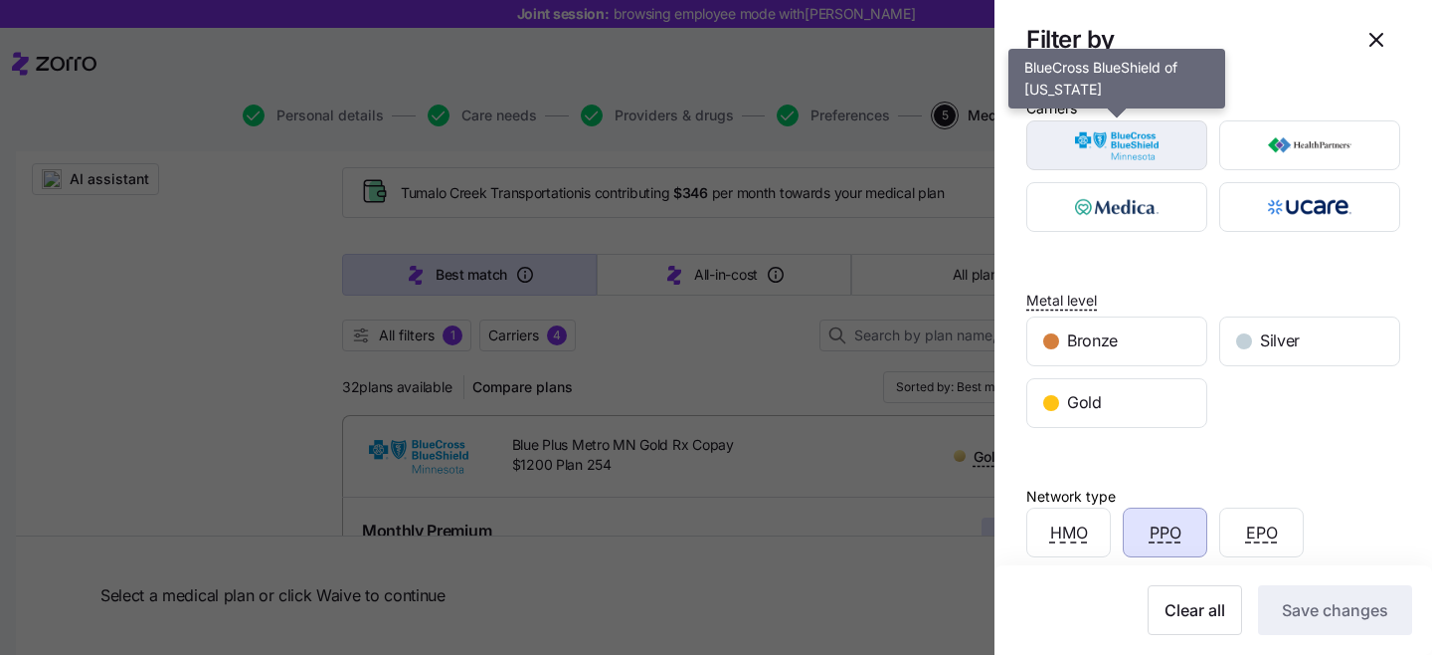
click at [1169, 150] on img "button" at bounding box center [1117, 145] width 146 height 40
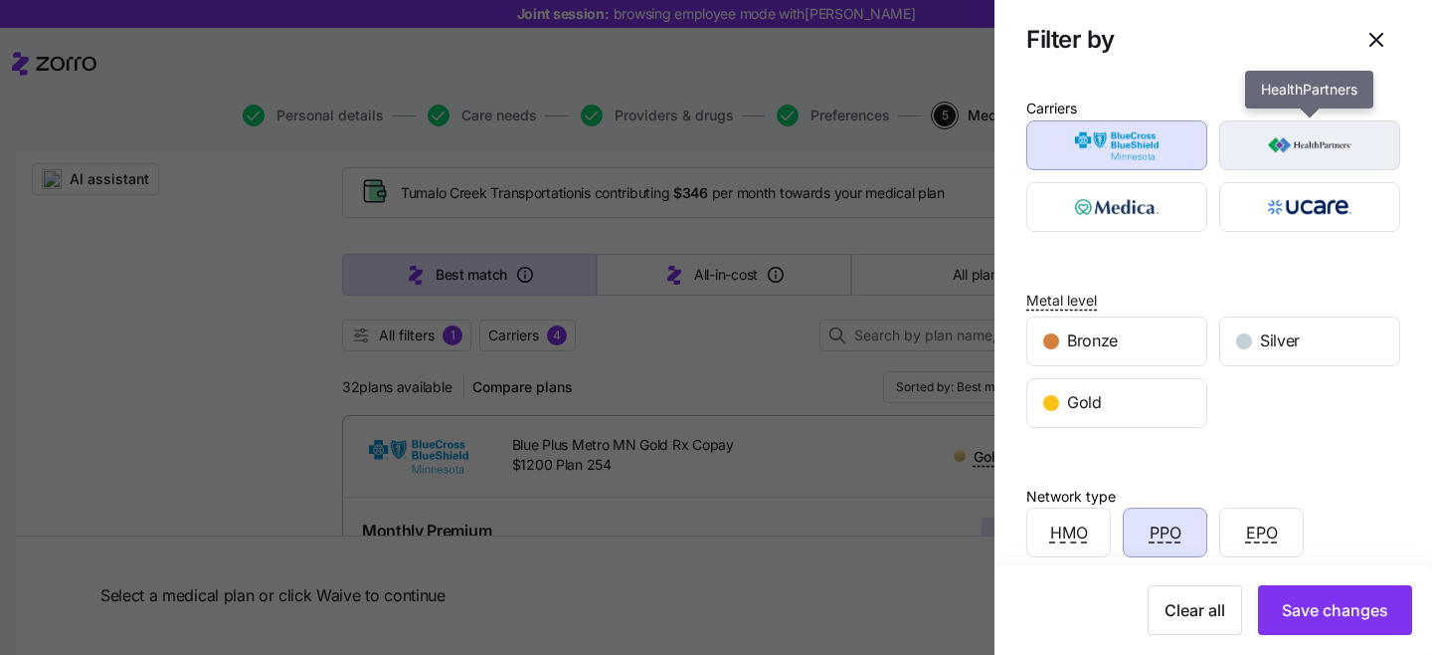
click at [1287, 141] on img "button" at bounding box center [1310, 145] width 146 height 40
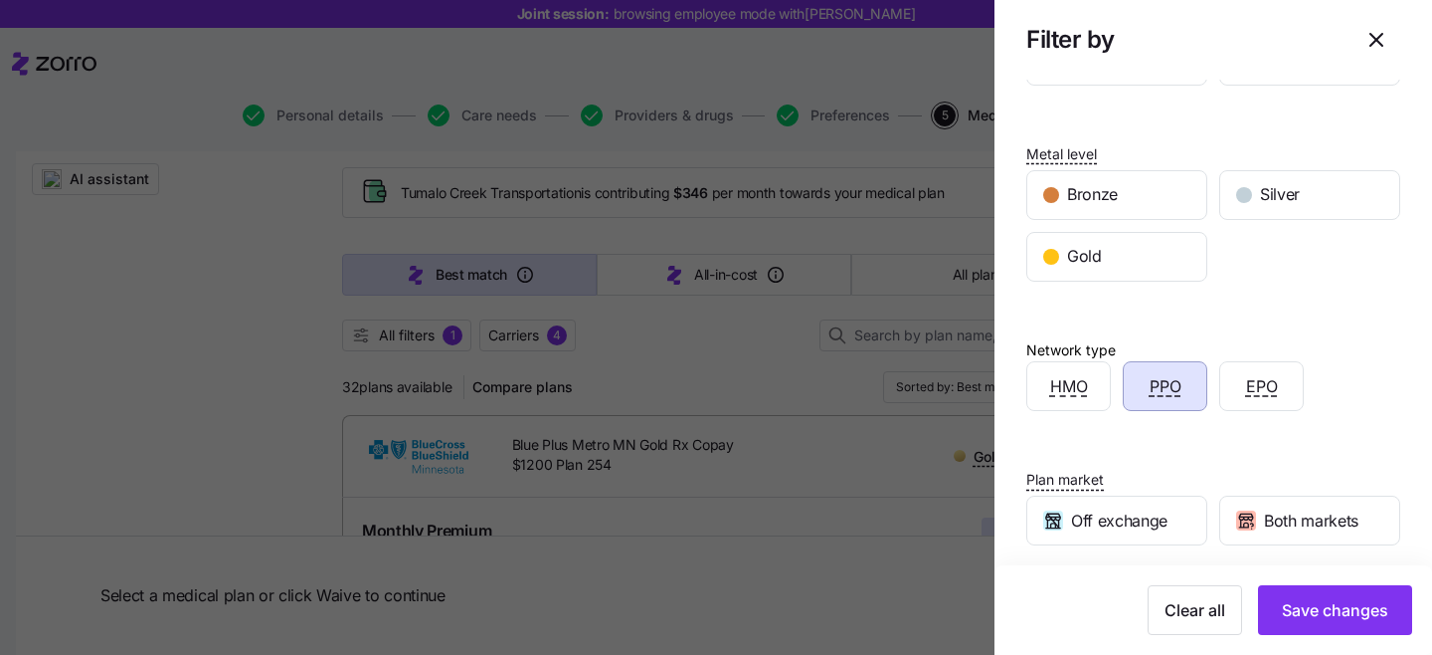
scroll to position [164, 0]
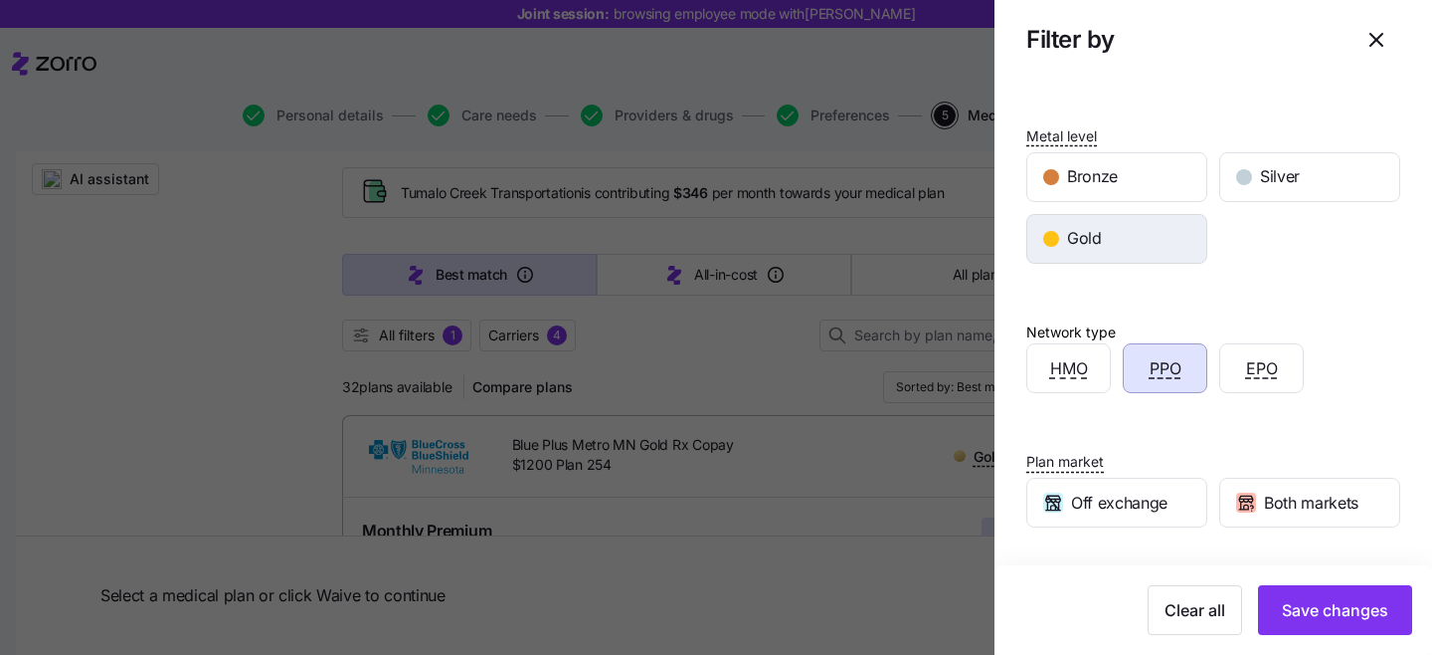
click at [1104, 246] on div "Gold" at bounding box center [1117, 239] width 179 height 48
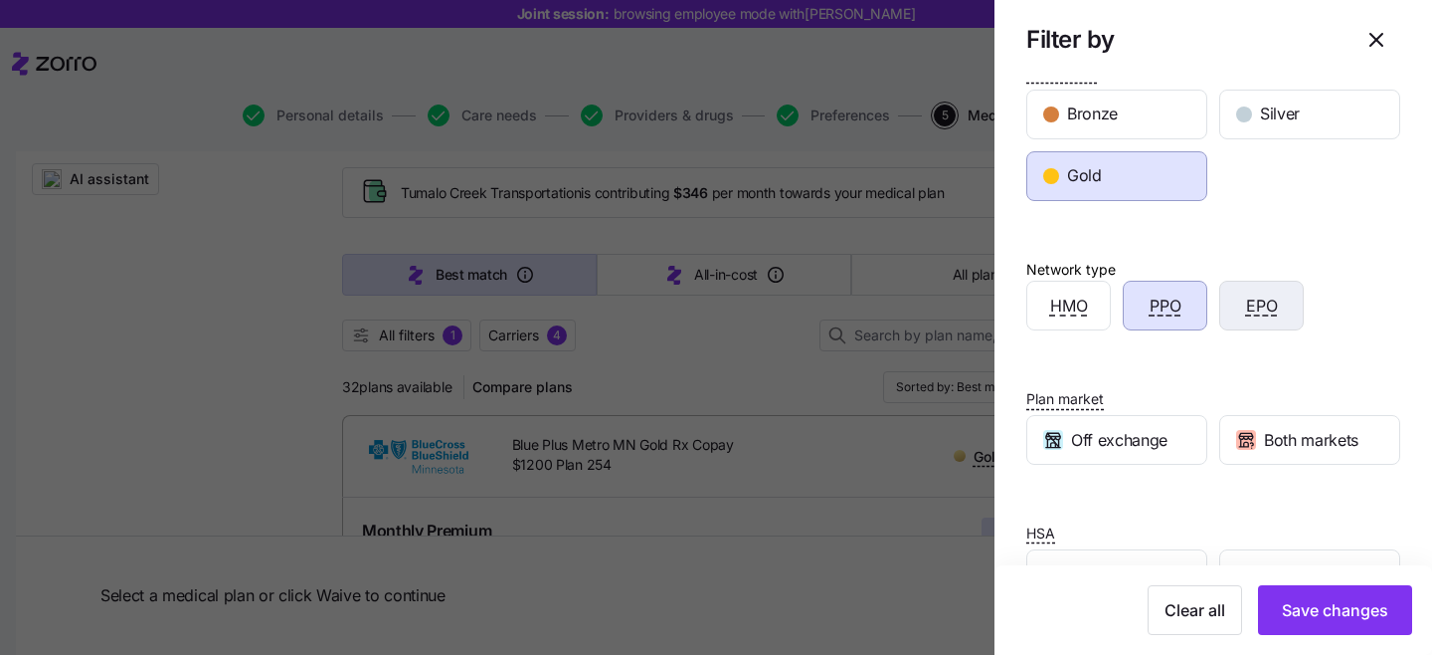
scroll to position [292, 0]
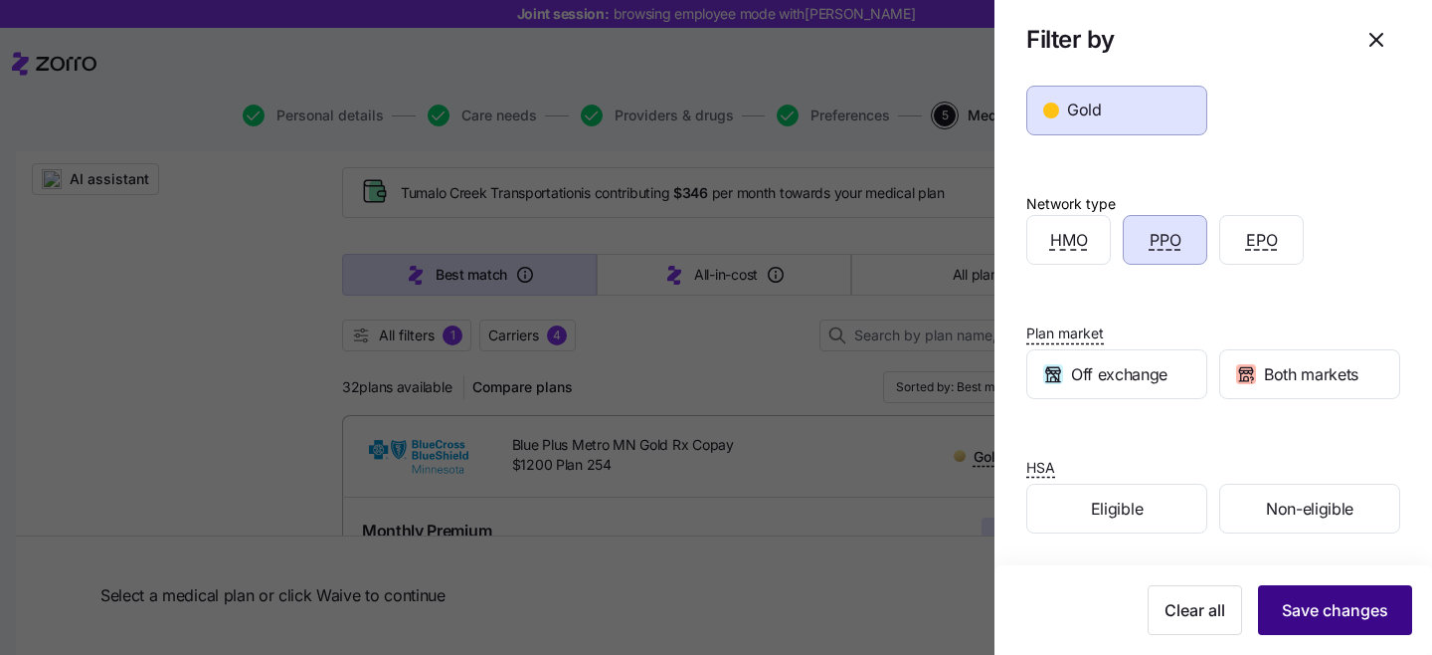
click at [1343, 608] on span "Save changes" at bounding box center [1335, 610] width 106 height 24
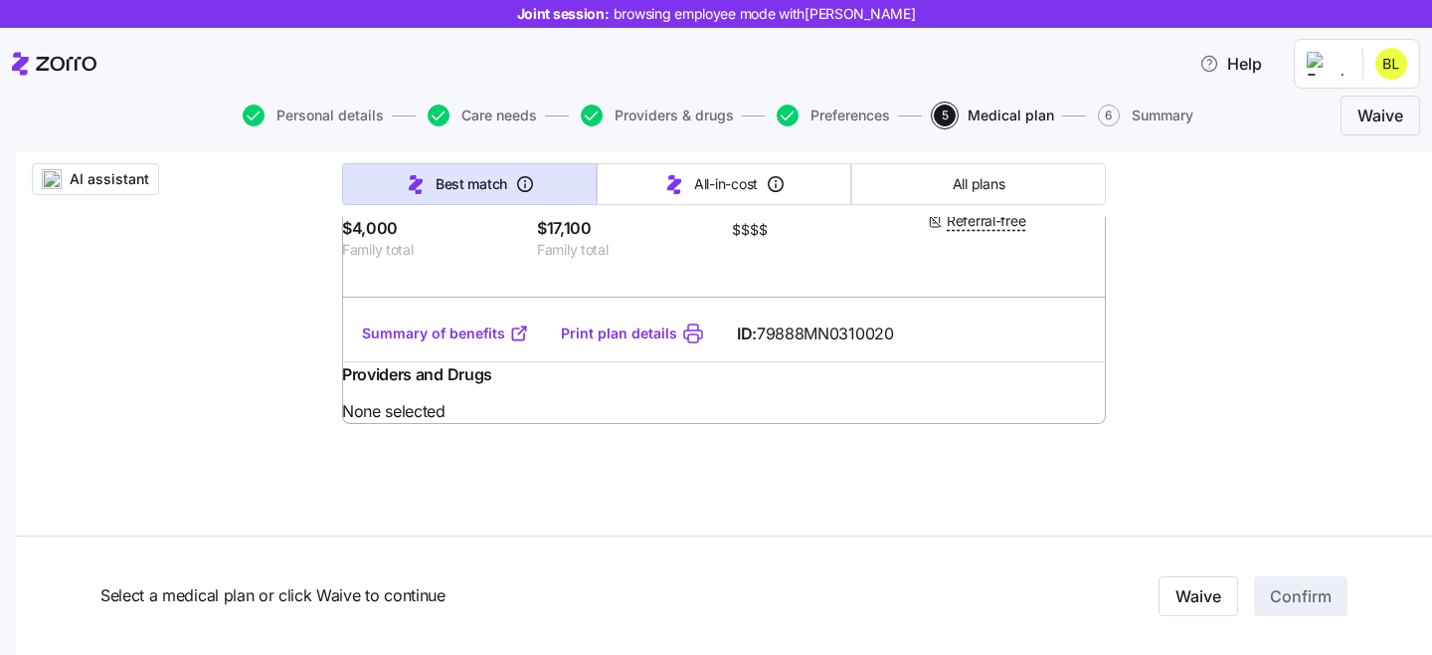
scroll to position [5103, 0]
click at [472, 343] on link "Summary of benefits" at bounding box center [445, 333] width 167 height 20
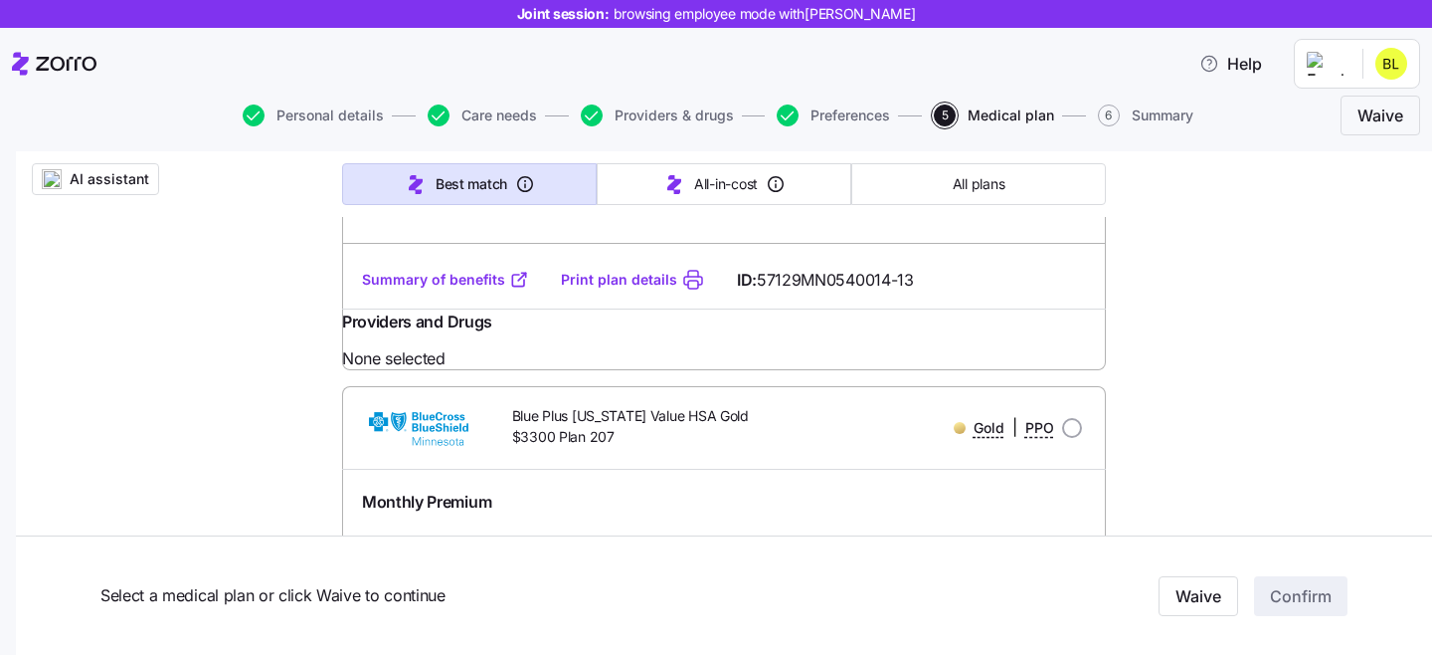
scroll to position [2245, 0]
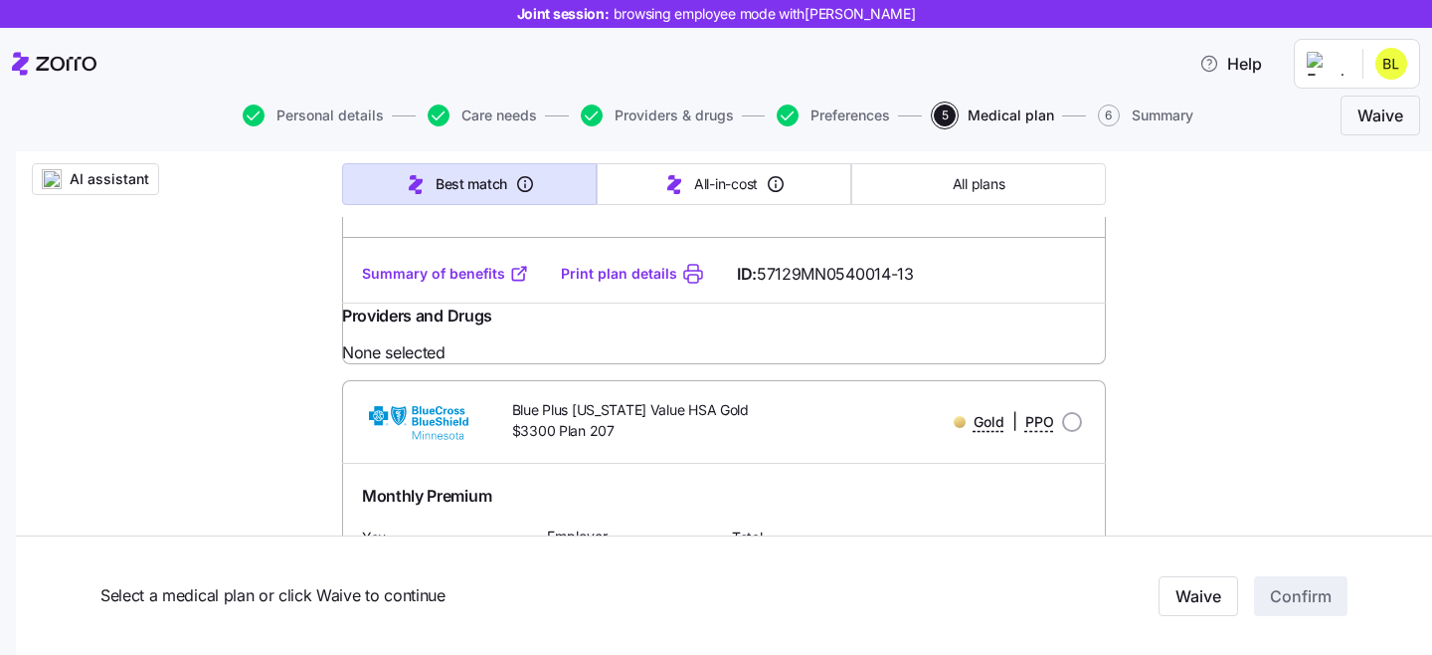
click at [476, 302] on div "Summary of benefits Print plan details ID: 57129MN0540014-13" at bounding box center [724, 274] width 764 height 57
click at [465, 283] on link "Summary of benefits" at bounding box center [445, 274] width 167 height 20
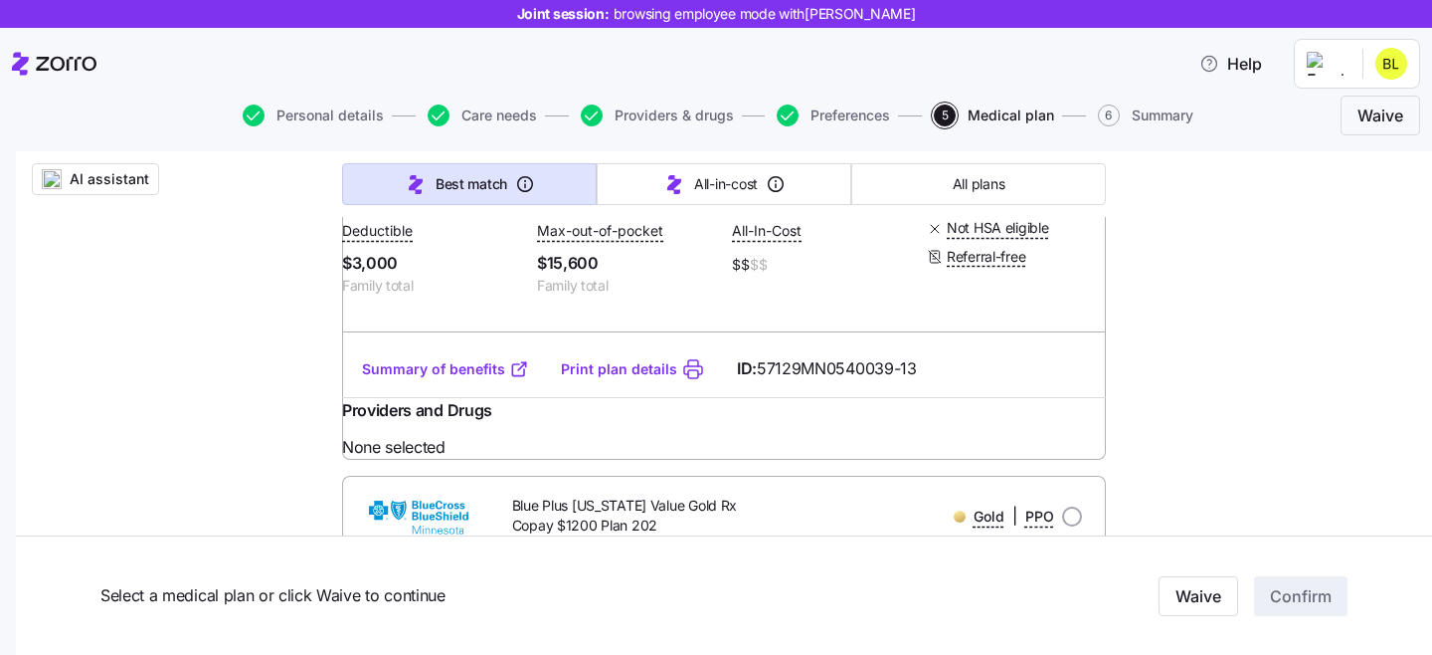
scroll to position [1666, 0]
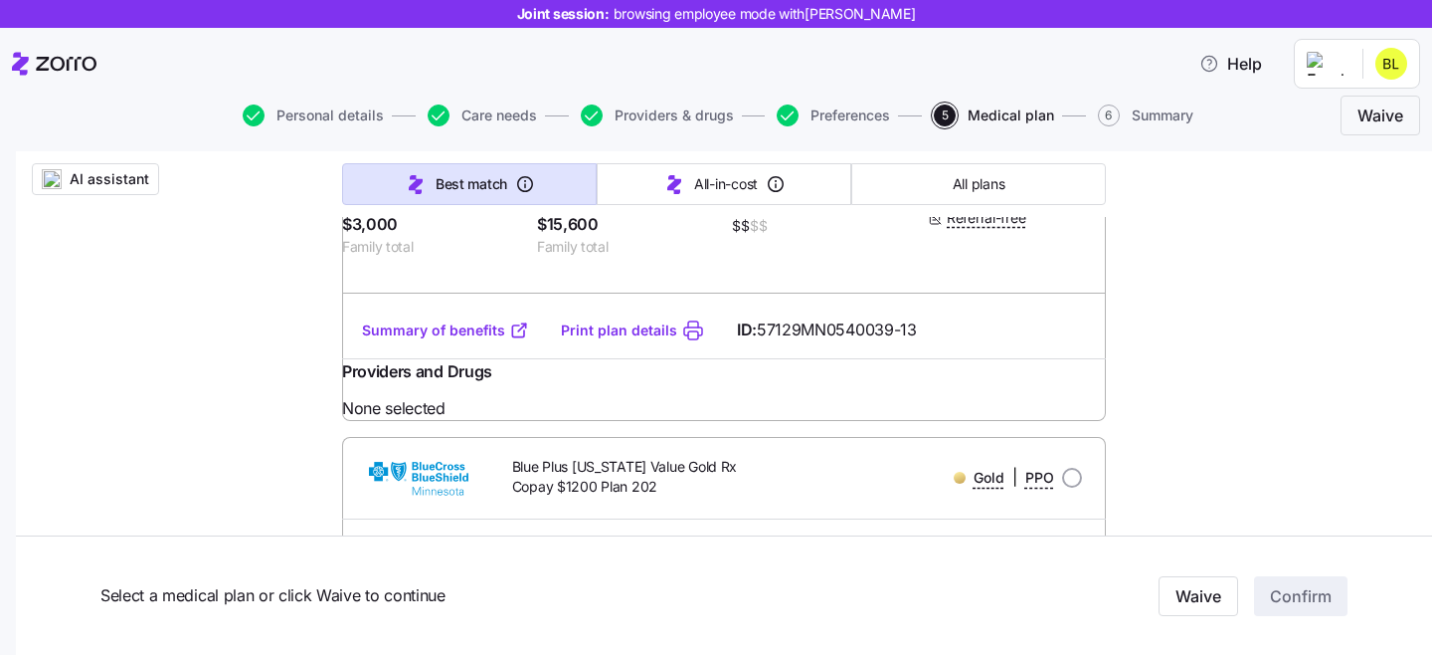
click at [445, 340] on link "Summary of benefits" at bounding box center [445, 330] width 167 height 20
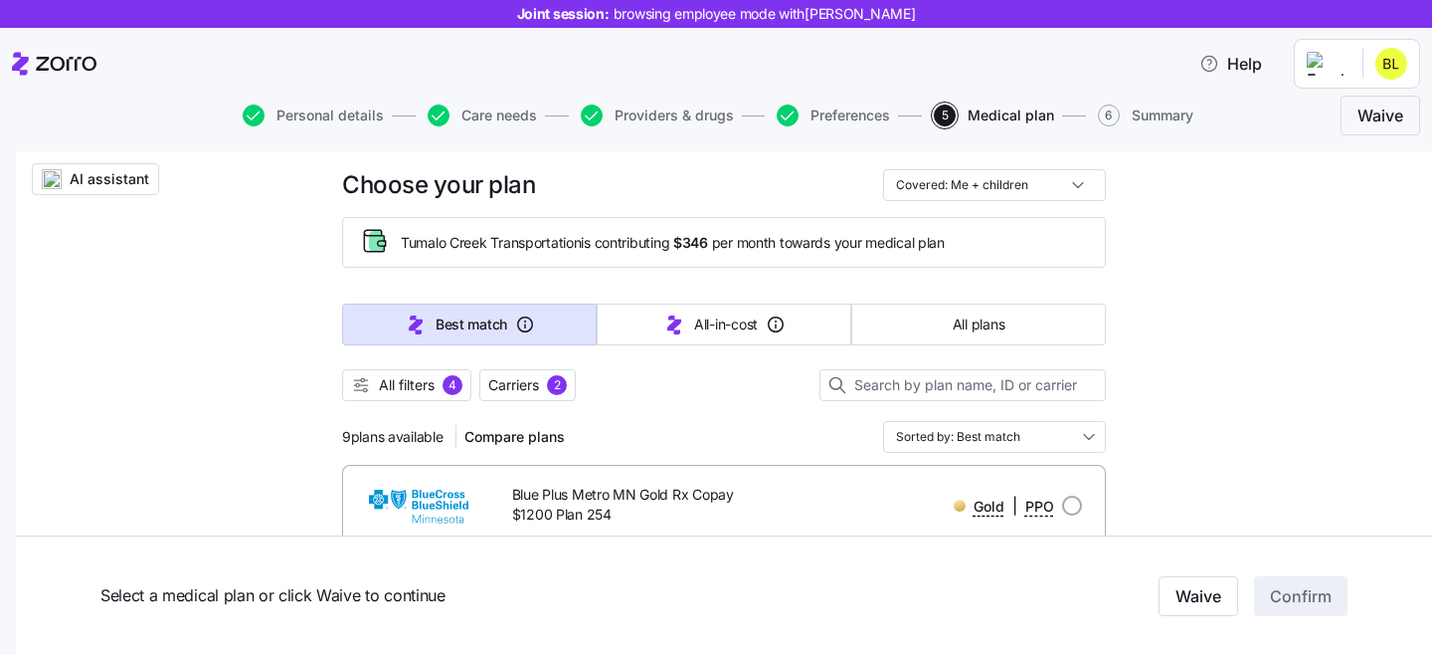
scroll to position [98, 0]
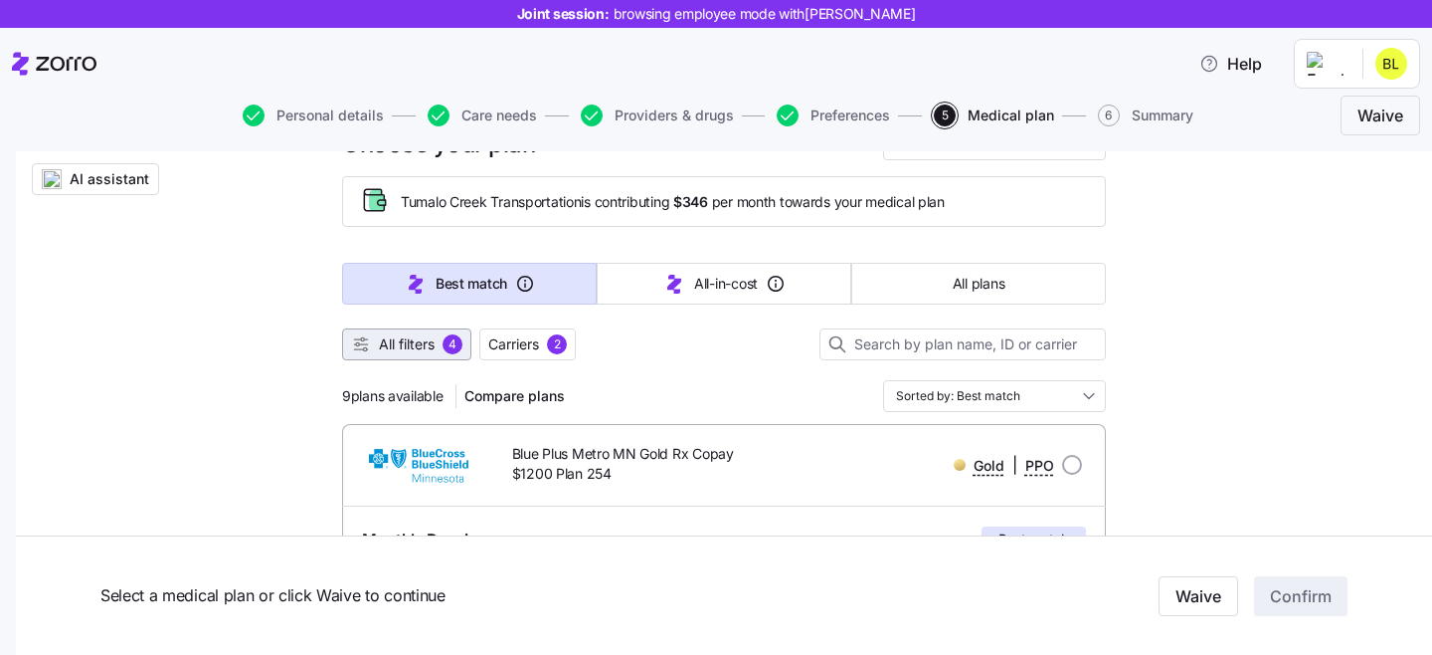
click at [450, 334] on div "4" at bounding box center [453, 344] width 20 height 20
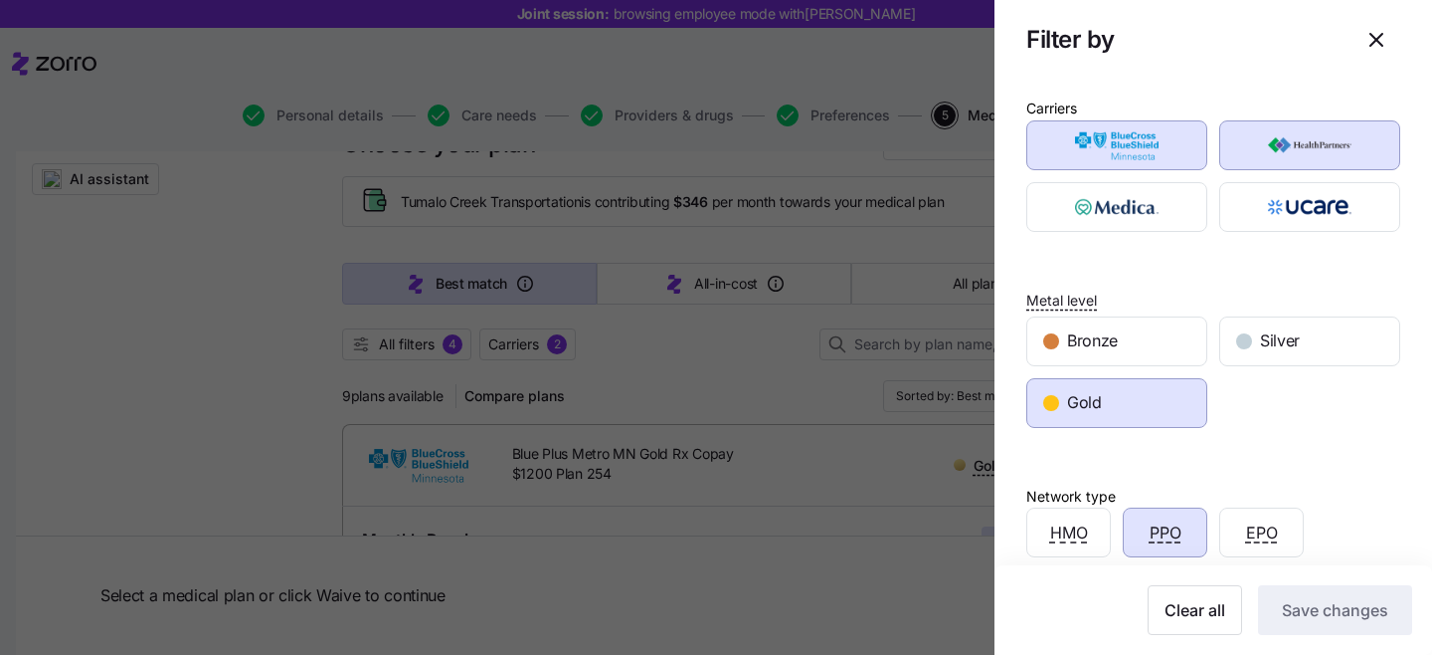
click at [317, 377] on div at bounding box center [716, 327] width 1432 height 655
click at [222, 366] on div at bounding box center [716, 327] width 1432 height 655
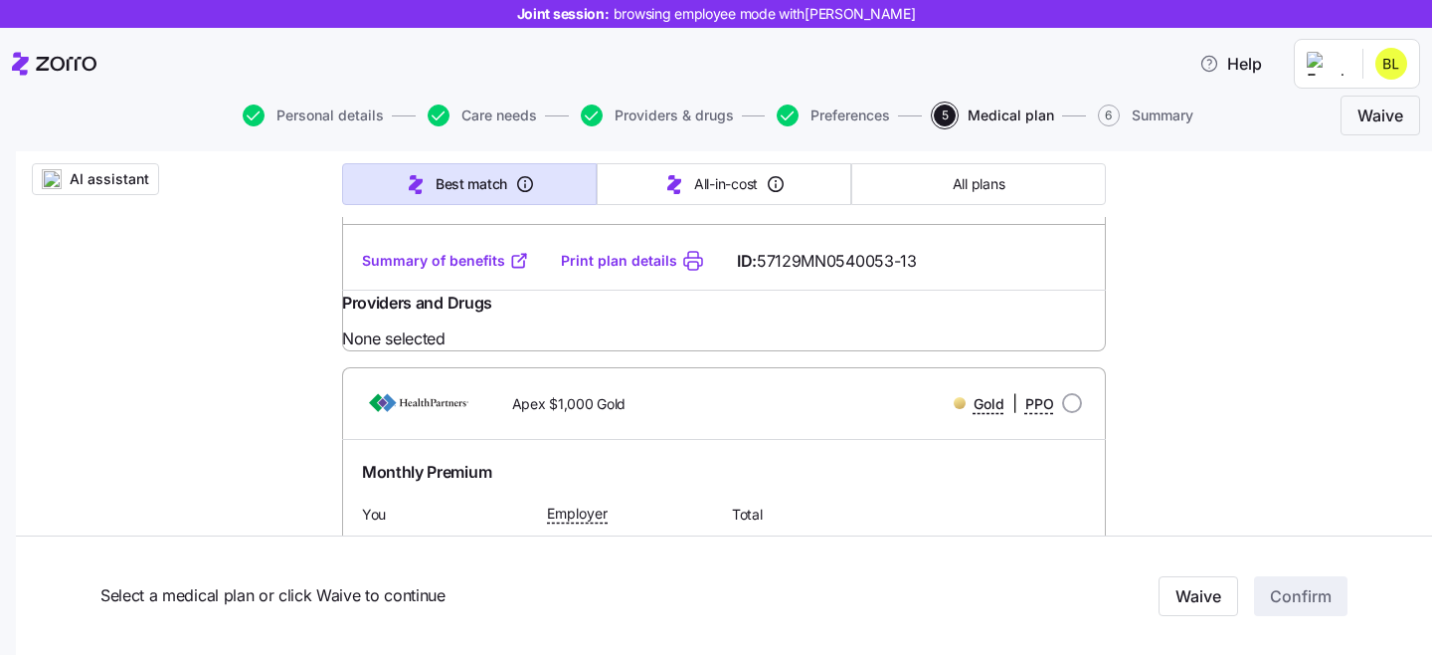
scroll to position [2787, 0]
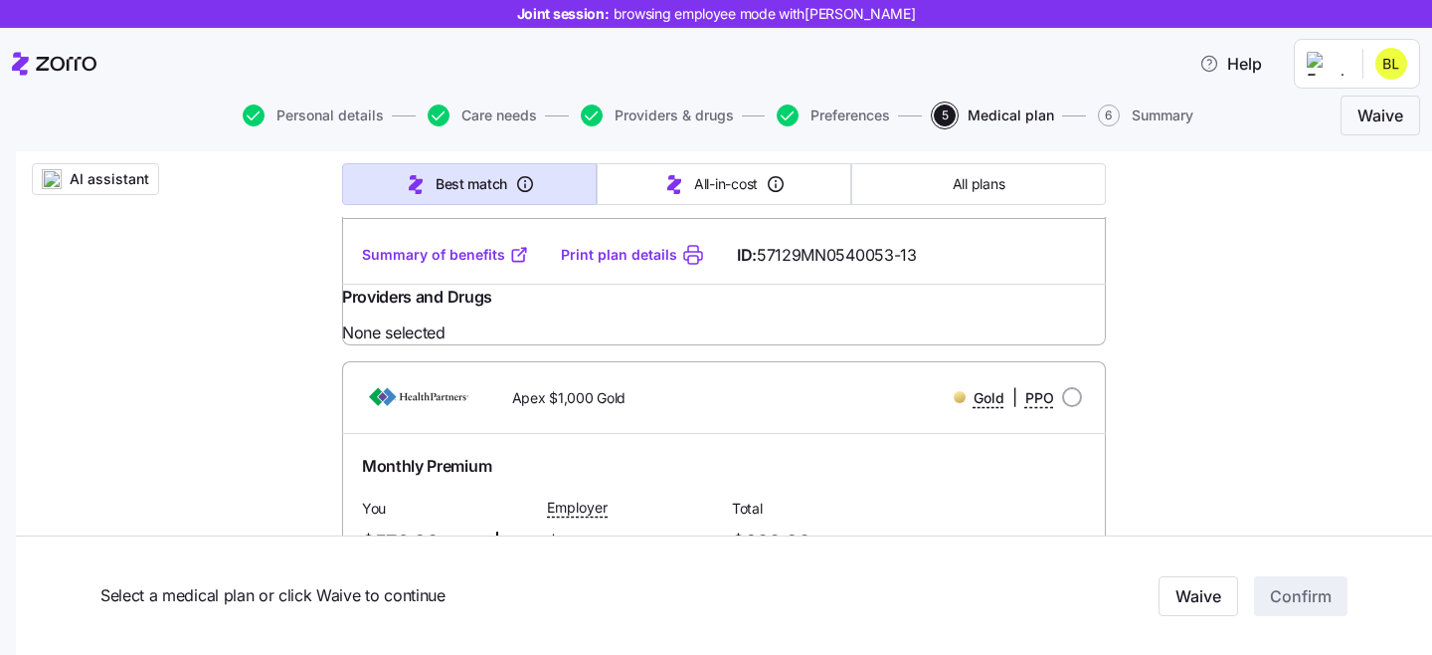
click at [463, 265] on link "Summary of benefits" at bounding box center [445, 255] width 167 height 20
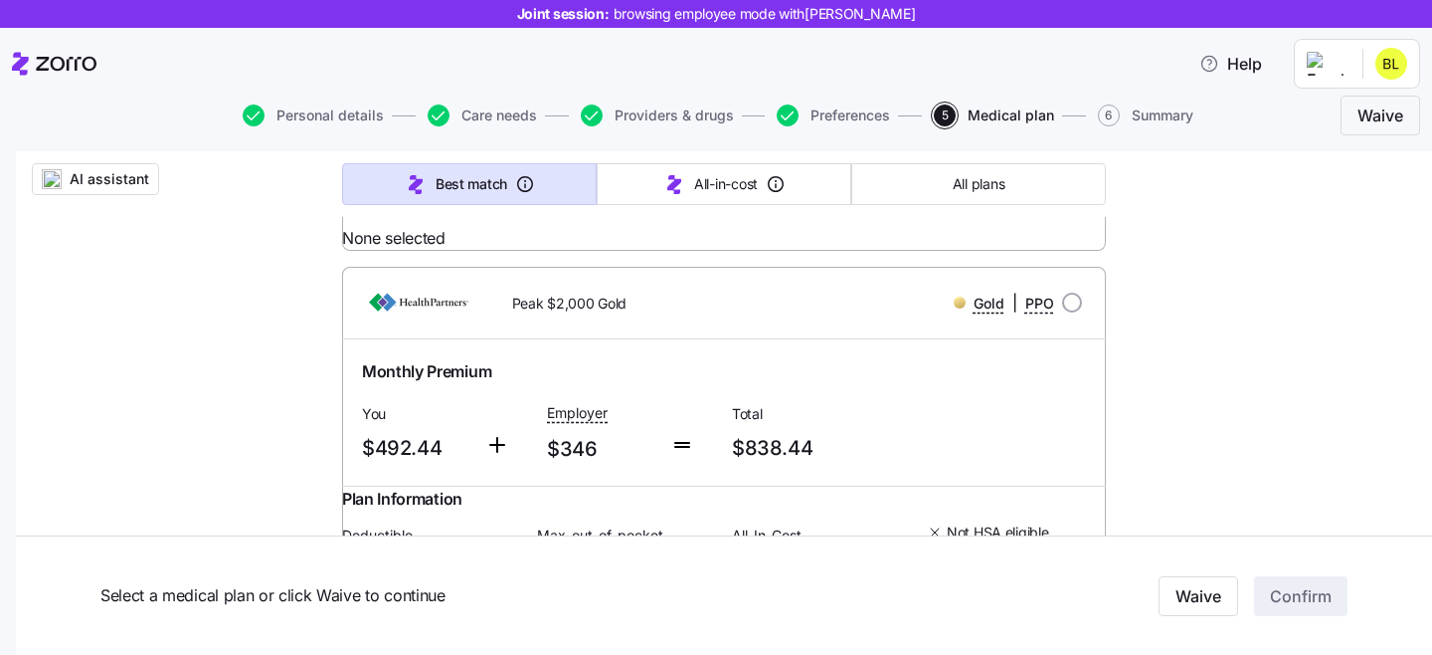
scroll to position [3401, 0]
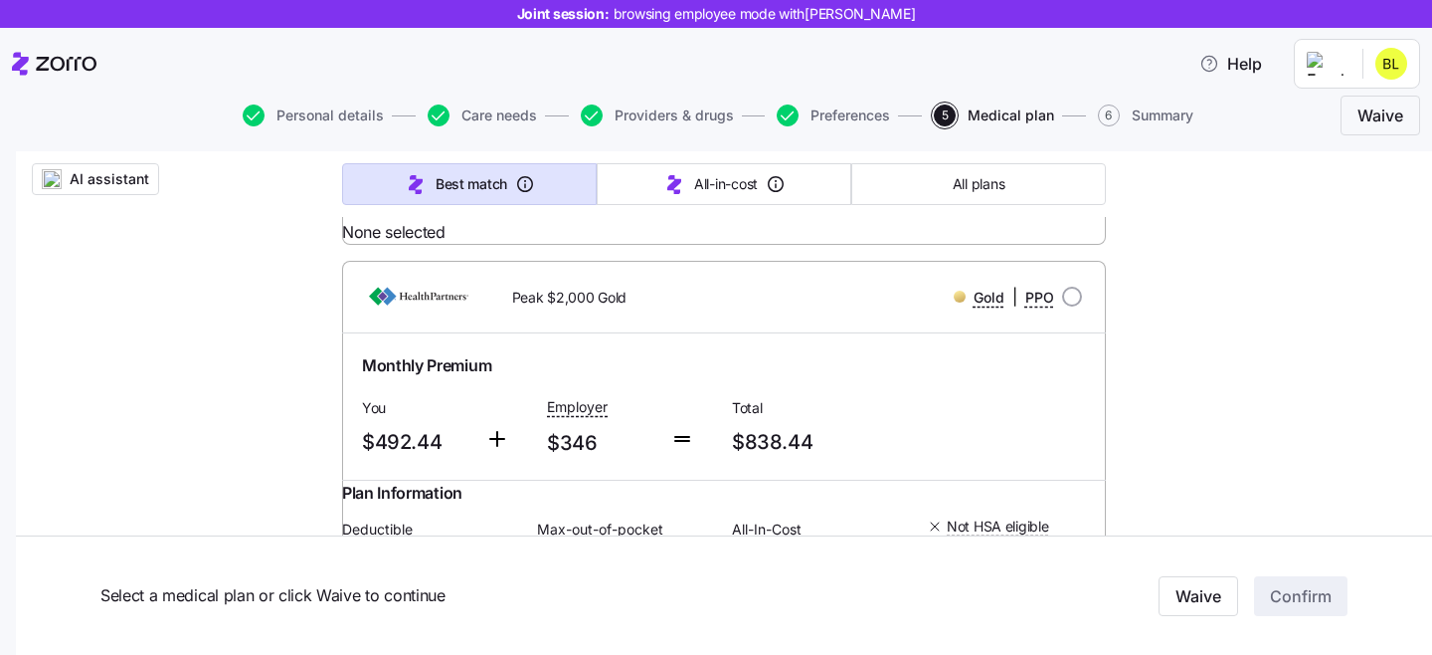
click at [451, 164] on link "Summary of benefits" at bounding box center [445, 154] width 167 height 20
